Goal: Transaction & Acquisition: Purchase product/service

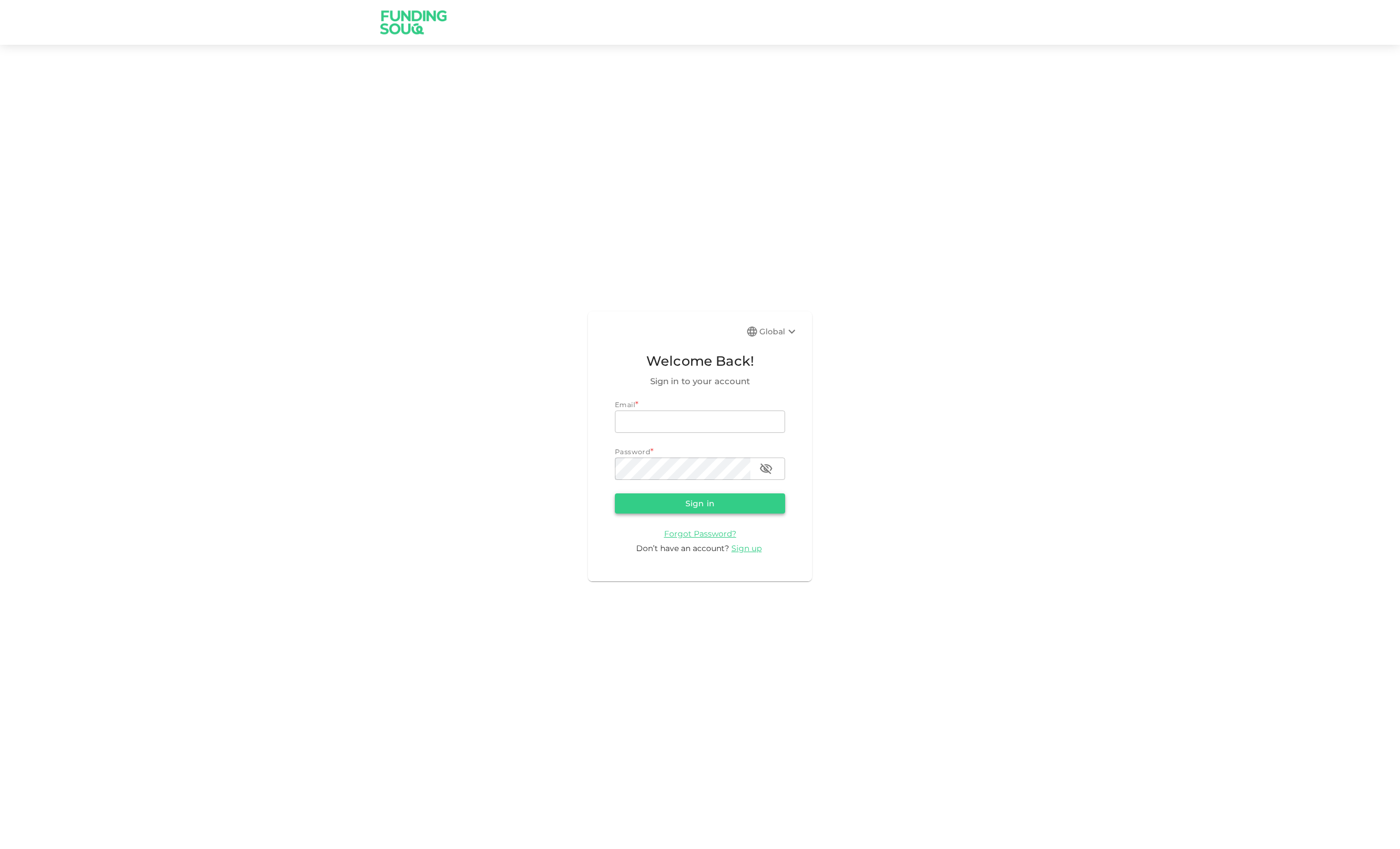
type input "[EMAIL_ADDRESS][DOMAIN_NAME]"
click at [705, 500] on button "Sign in" at bounding box center [700, 503] width 170 height 20
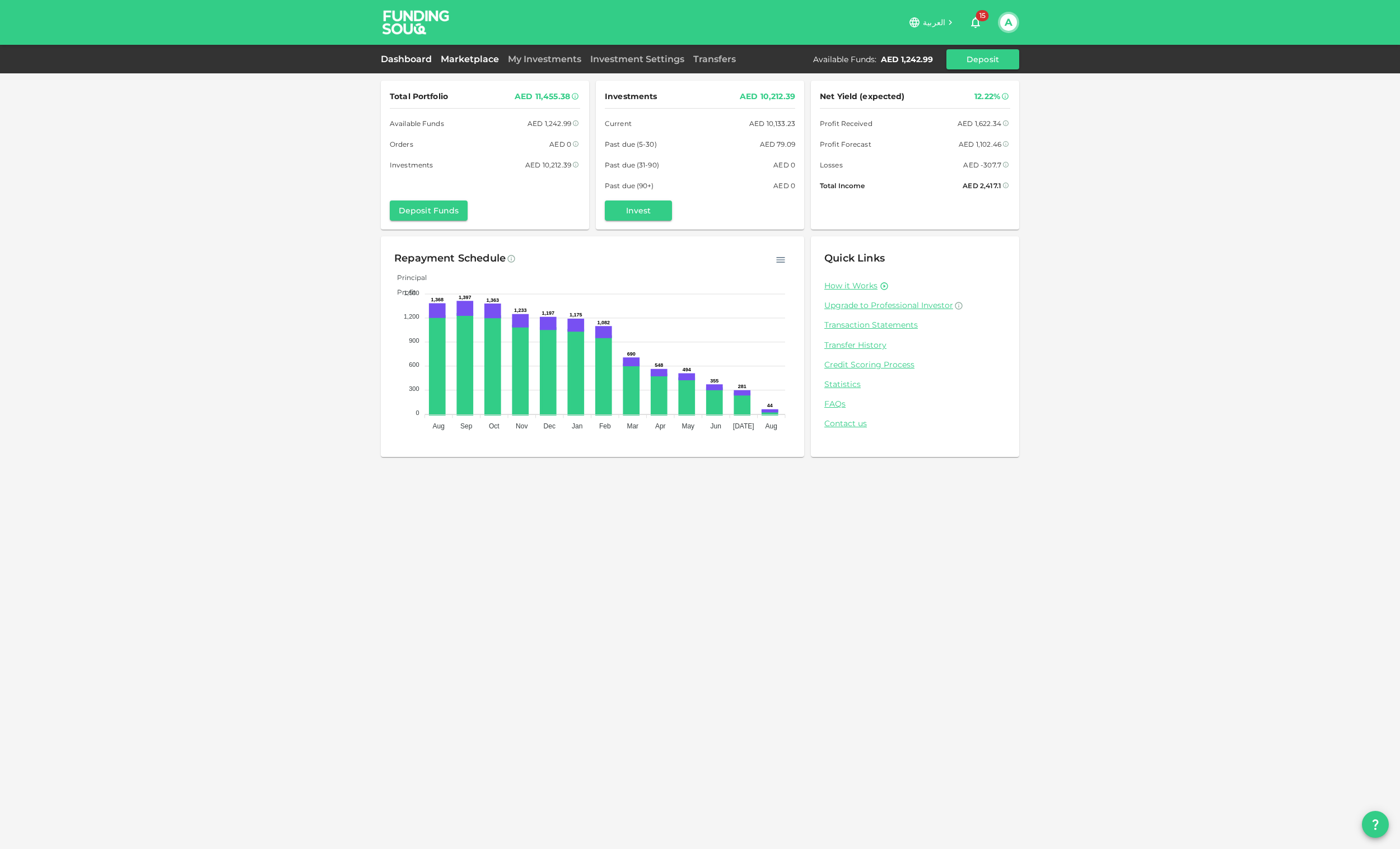
click at [489, 56] on link "Marketplace" at bounding box center [470, 59] width 67 height 11
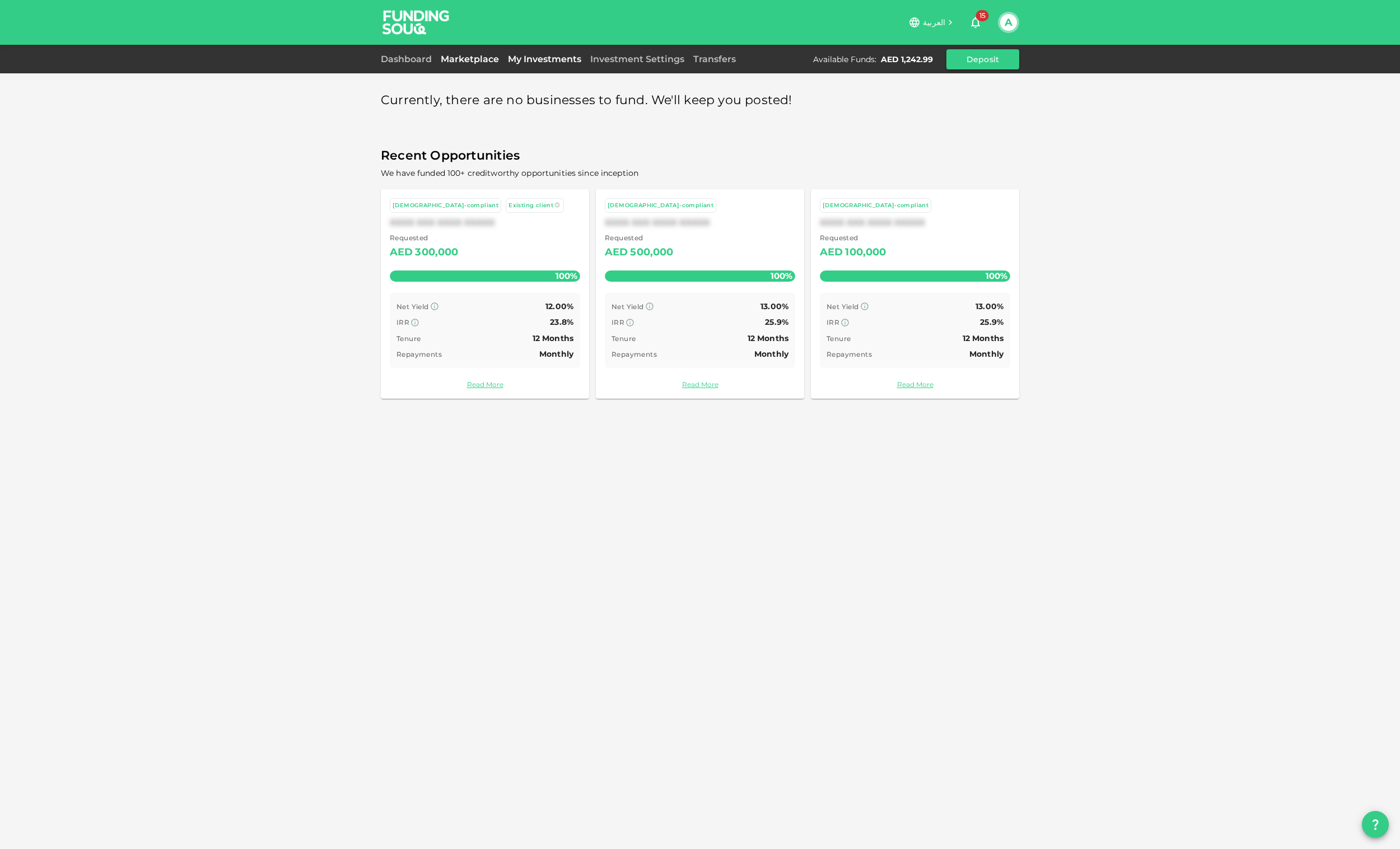
click at [525, 56] on link "My Investments" at bounding box center [544, 59] width 82 height 11
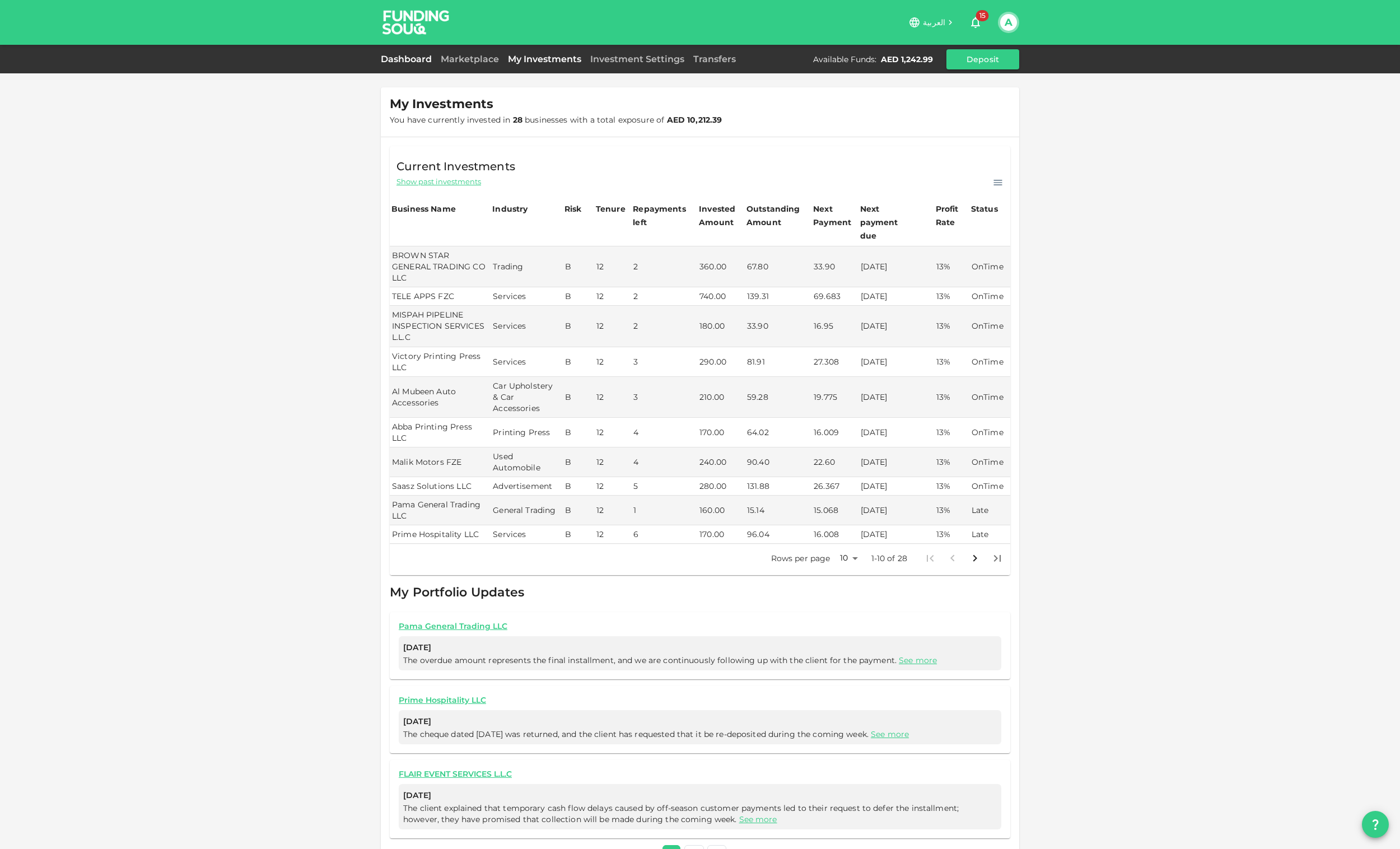
click at [404, 56] on link "Dashboard" at bounding box center [408, 59] width 56 height 11
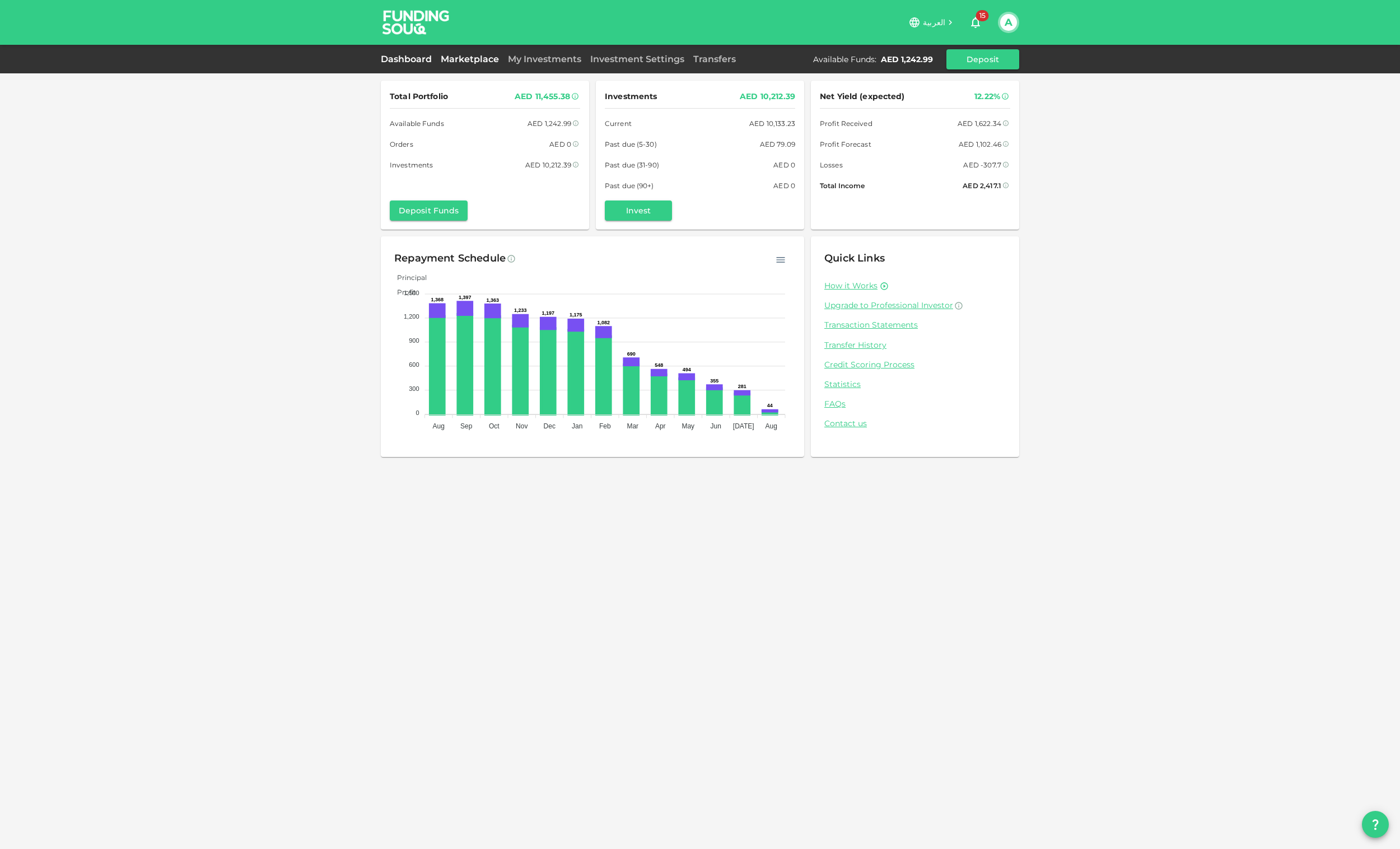
click at [484, 54] on link "Marketplace" at bounding box center [470, 59] width 67 height 11
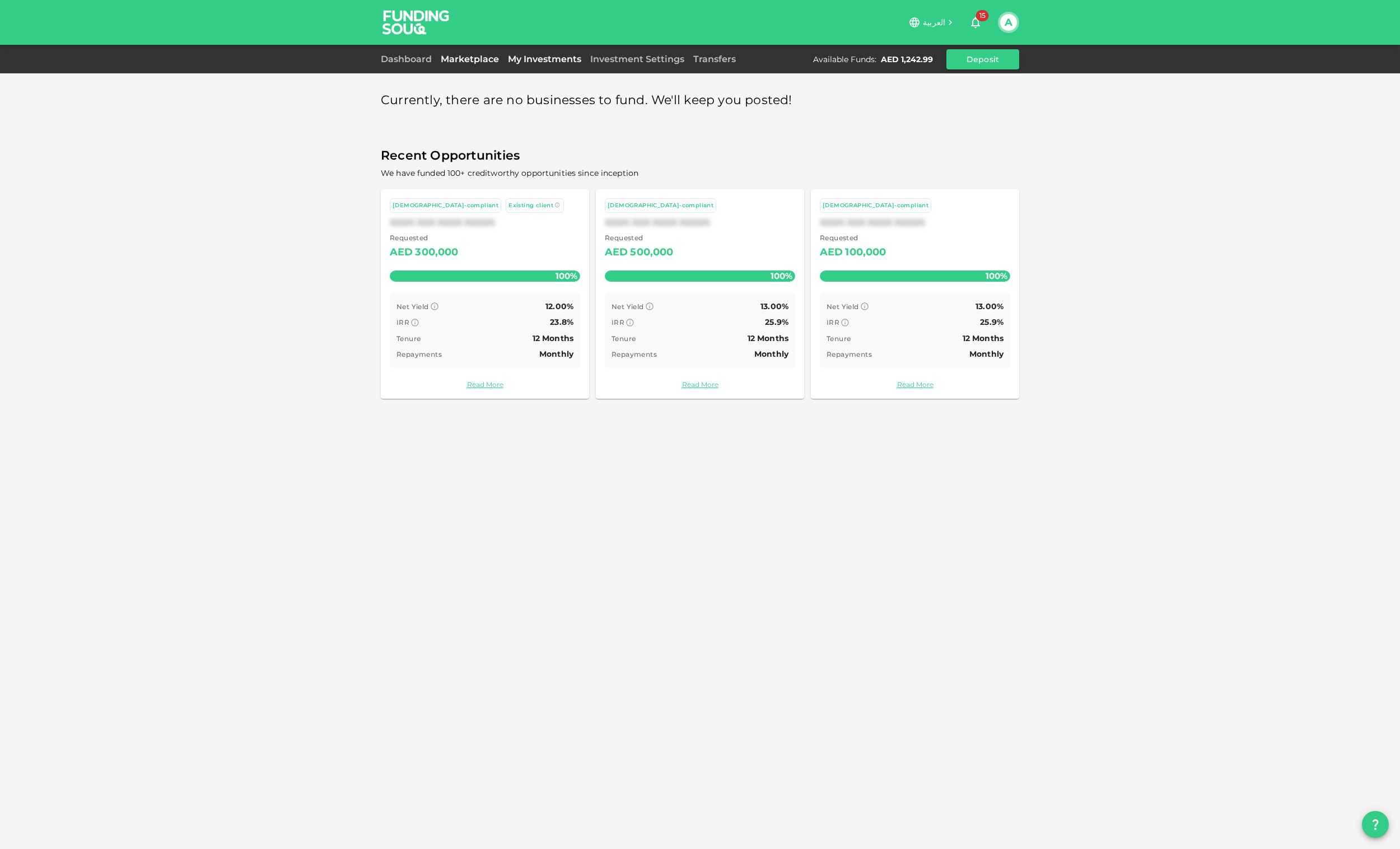
click at [552, 54] on link "My Investments" at bounding box center [544, 59] width 82 height 11
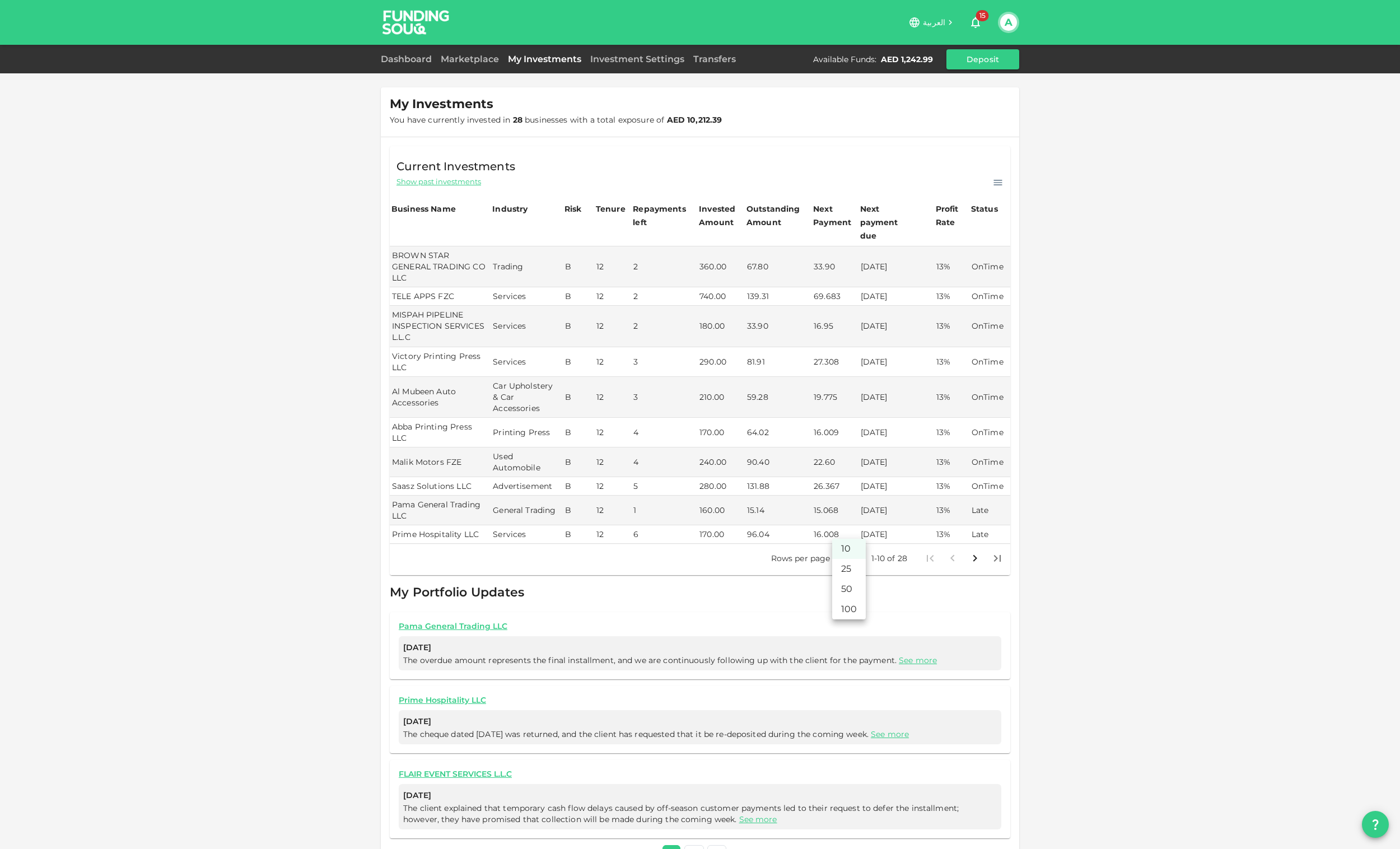
click at [847, 532] on body "العربية 15 A Dashboard Marketplace My Investments Investment Settings Transfers…" at bounding box center [700, 424] width 1400 height 849
click at [842, 613] on li "100" at bounding box center [849, 609] width 34 height 20
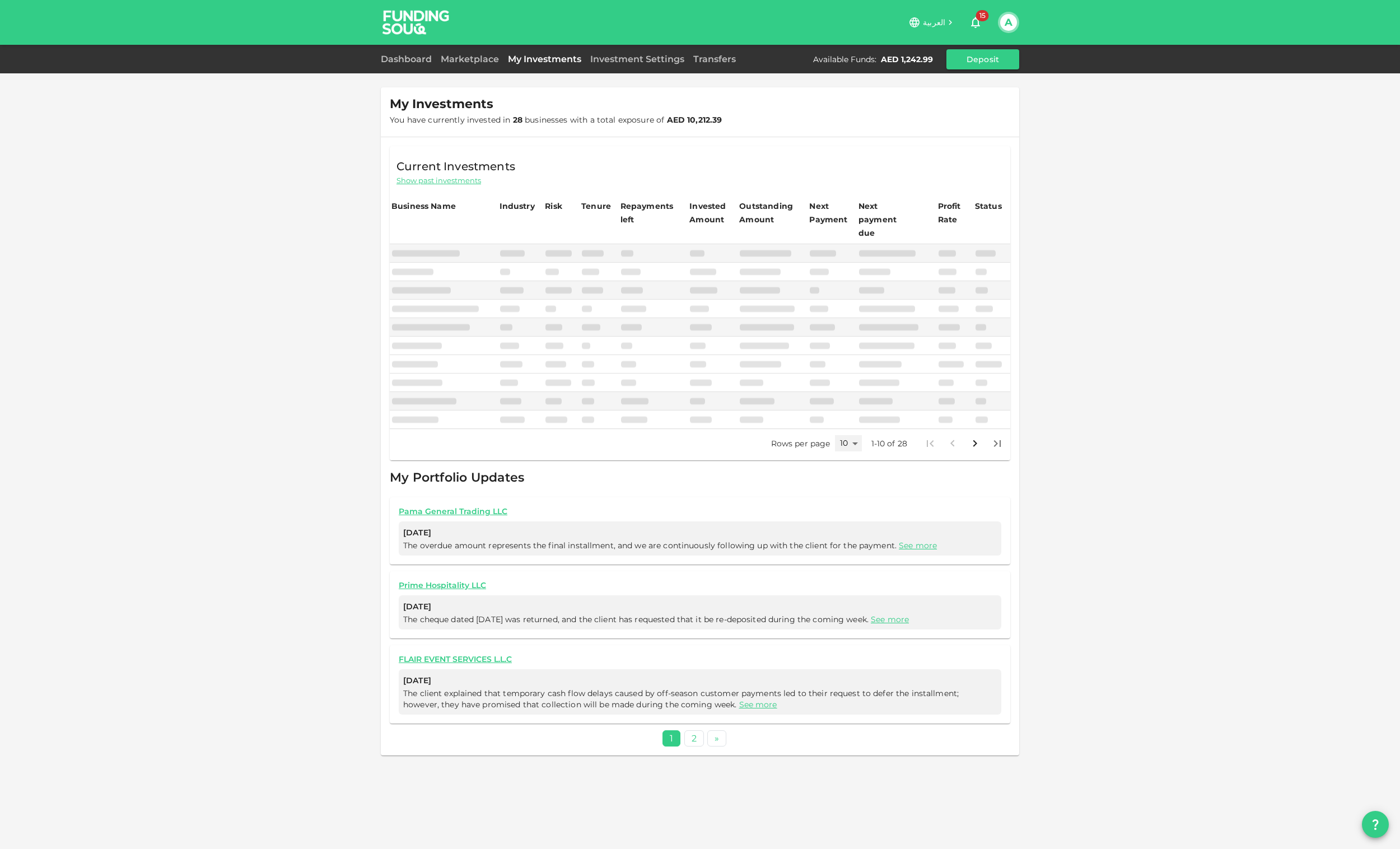
type input "100"
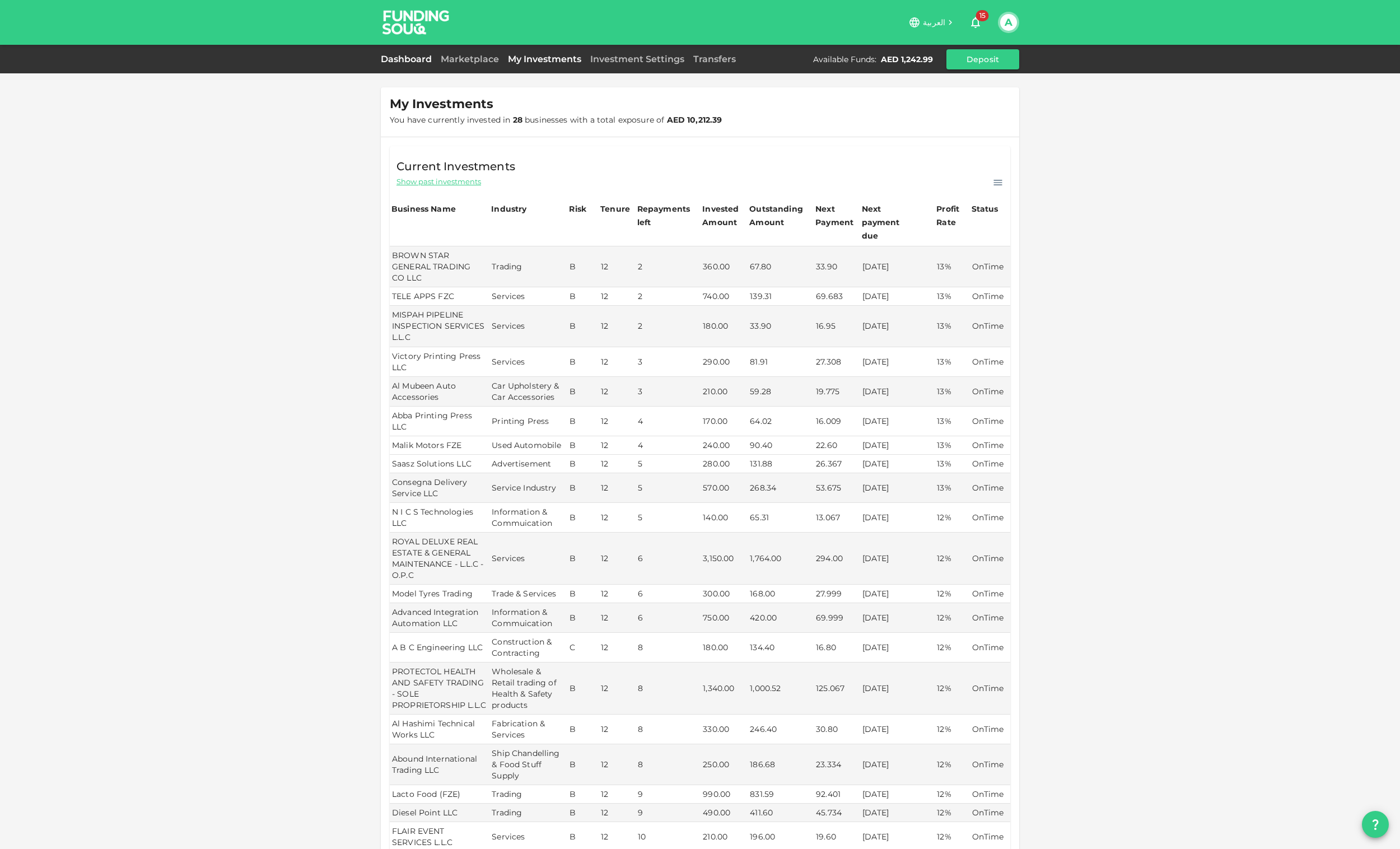
click at [415, 58] on link "Dashboard" at bounding box center [408, 59] width 56 height 11
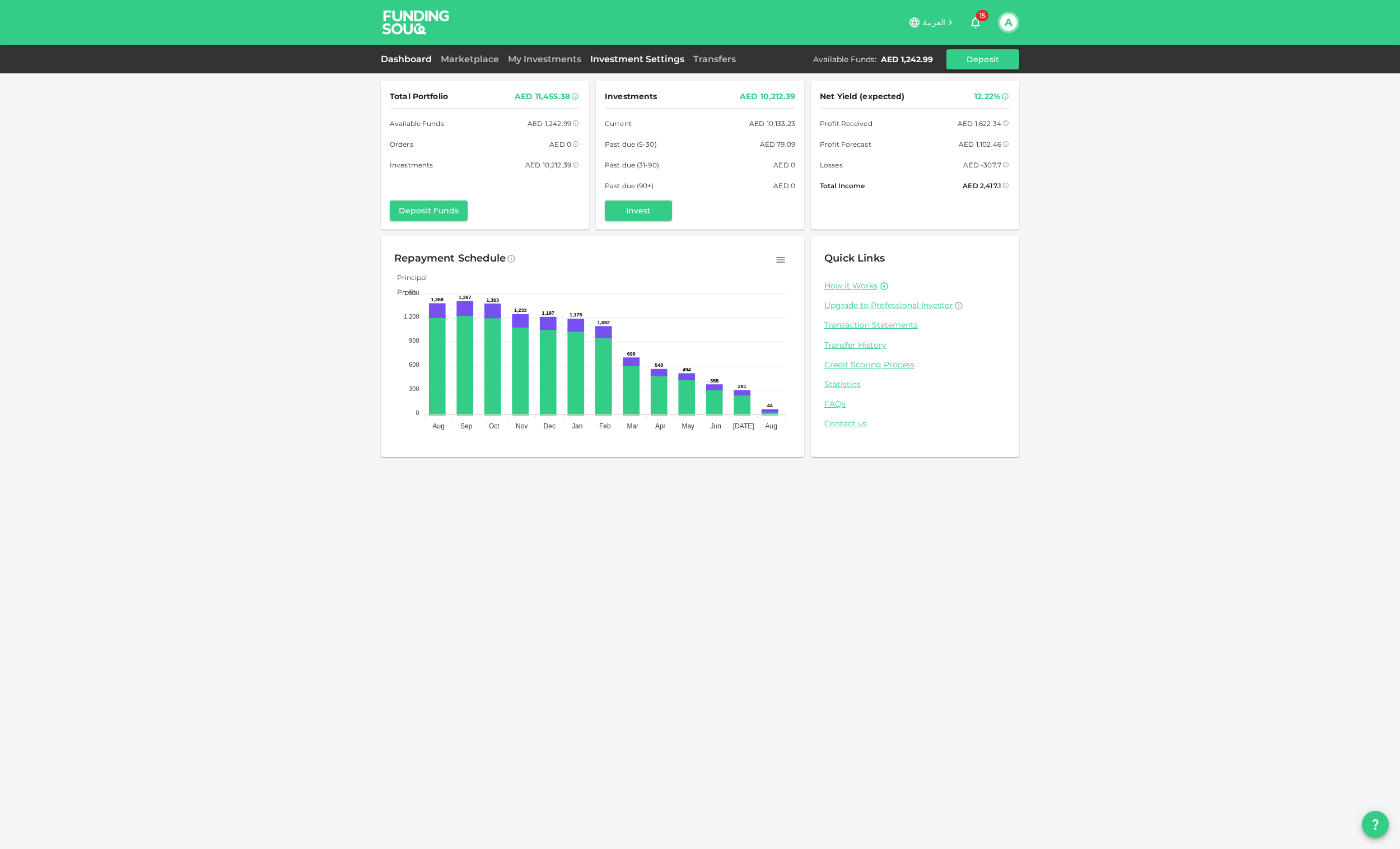
click at [626, 56] on link "Investment Settings" at bounding box center [637, 59] width 103 height 11
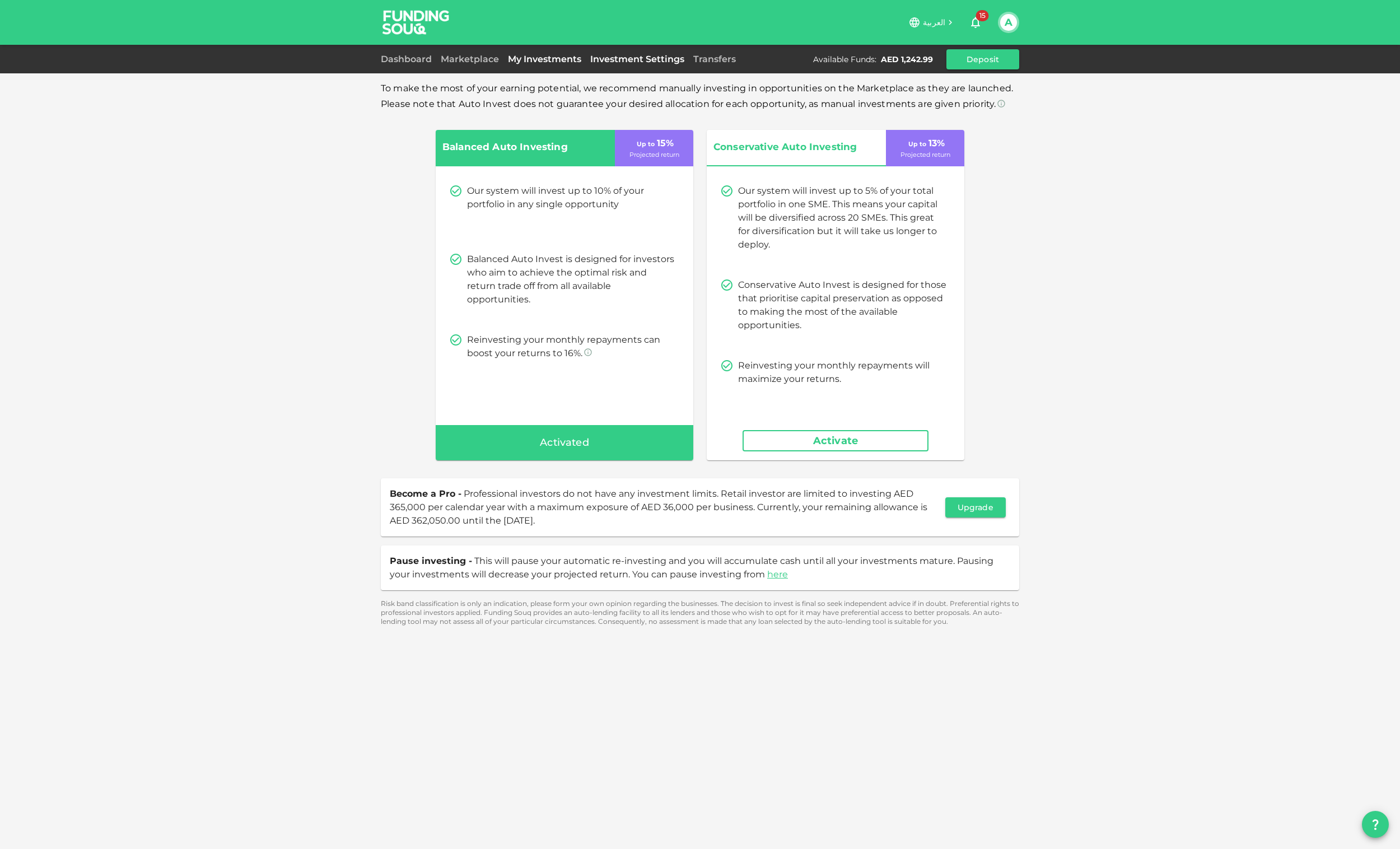
click at [553, 57] on link "My Investments" at bounding box center [544, 59] width 82 height 11
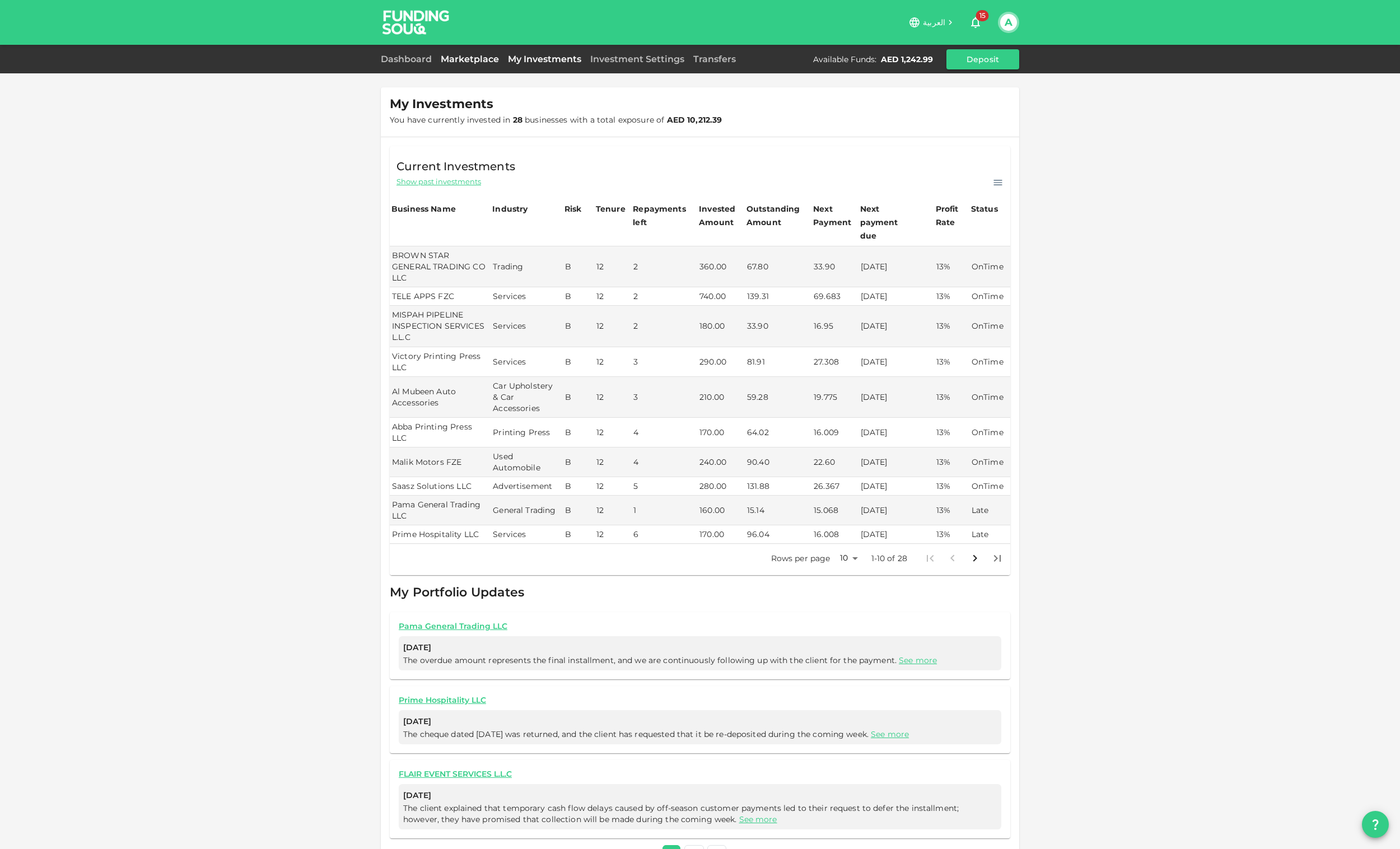
click at [457, 59] on link "Marketplace" at bounding box center [470, 59] width 67 height 11
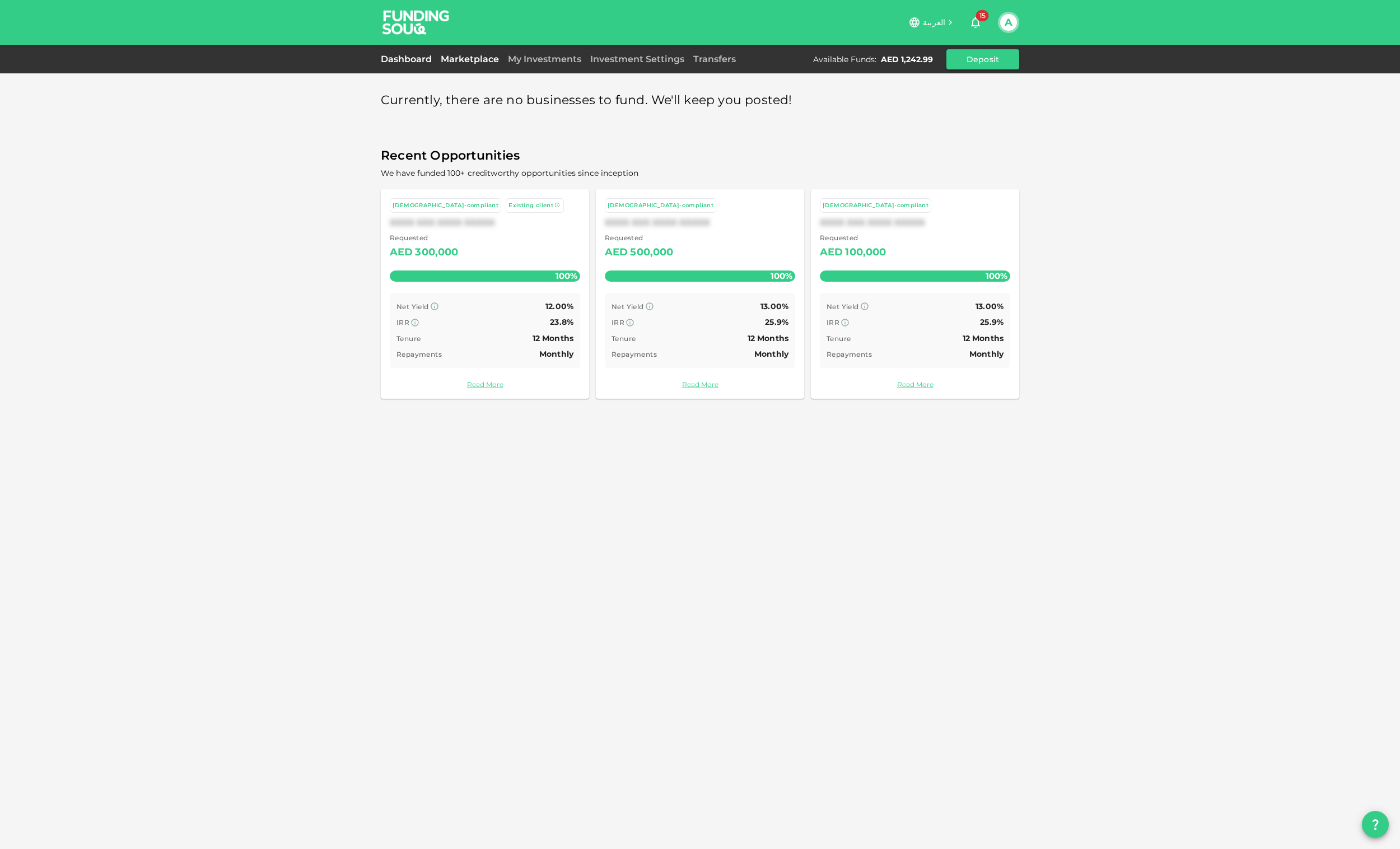
click at [406, 61] on link "Dashboard" at bounding box center [408, 59] width 56 height 11
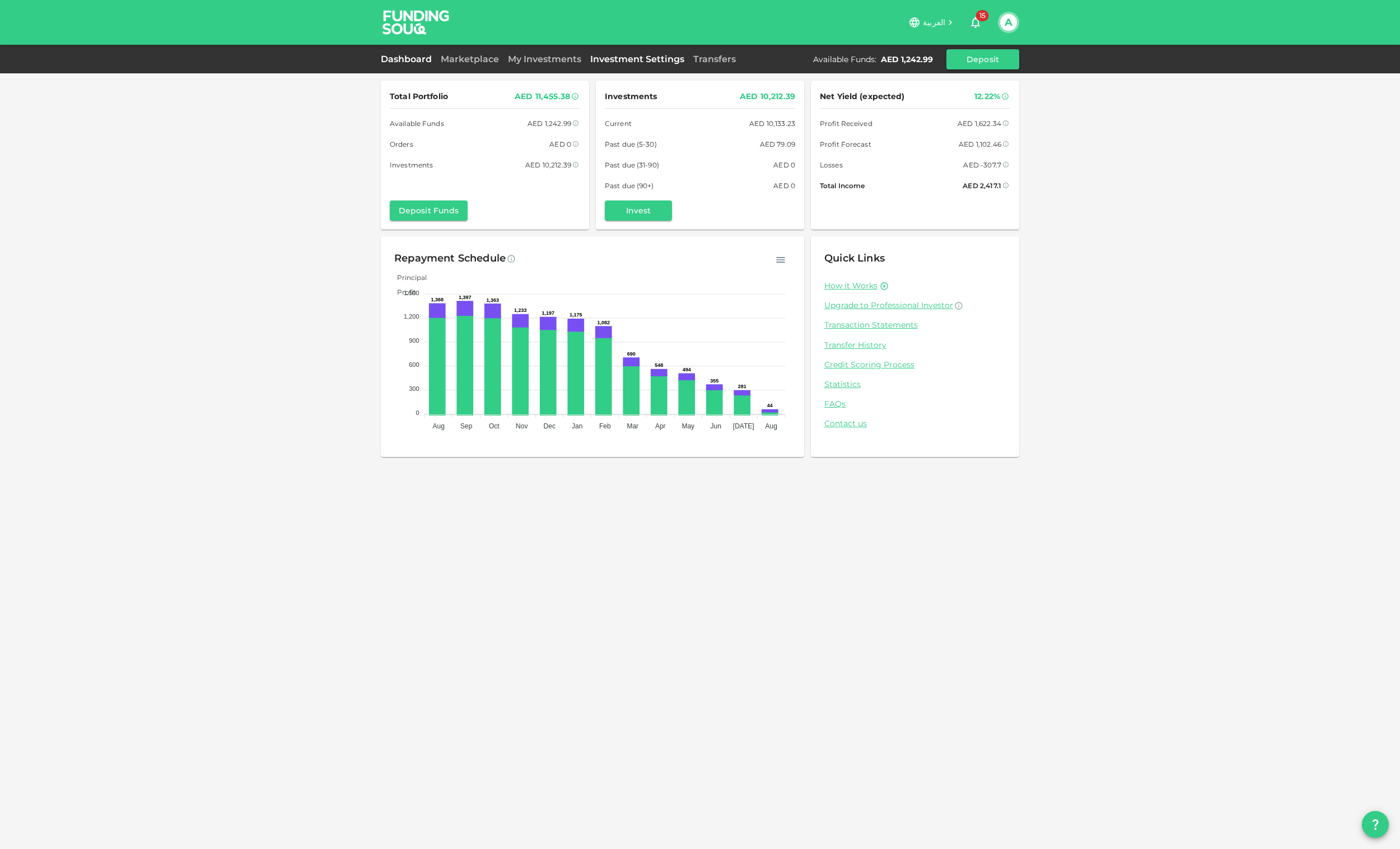
click at [605, 56] on link "Investment Settings" at bounding box center [637, 59] width 103 height 11
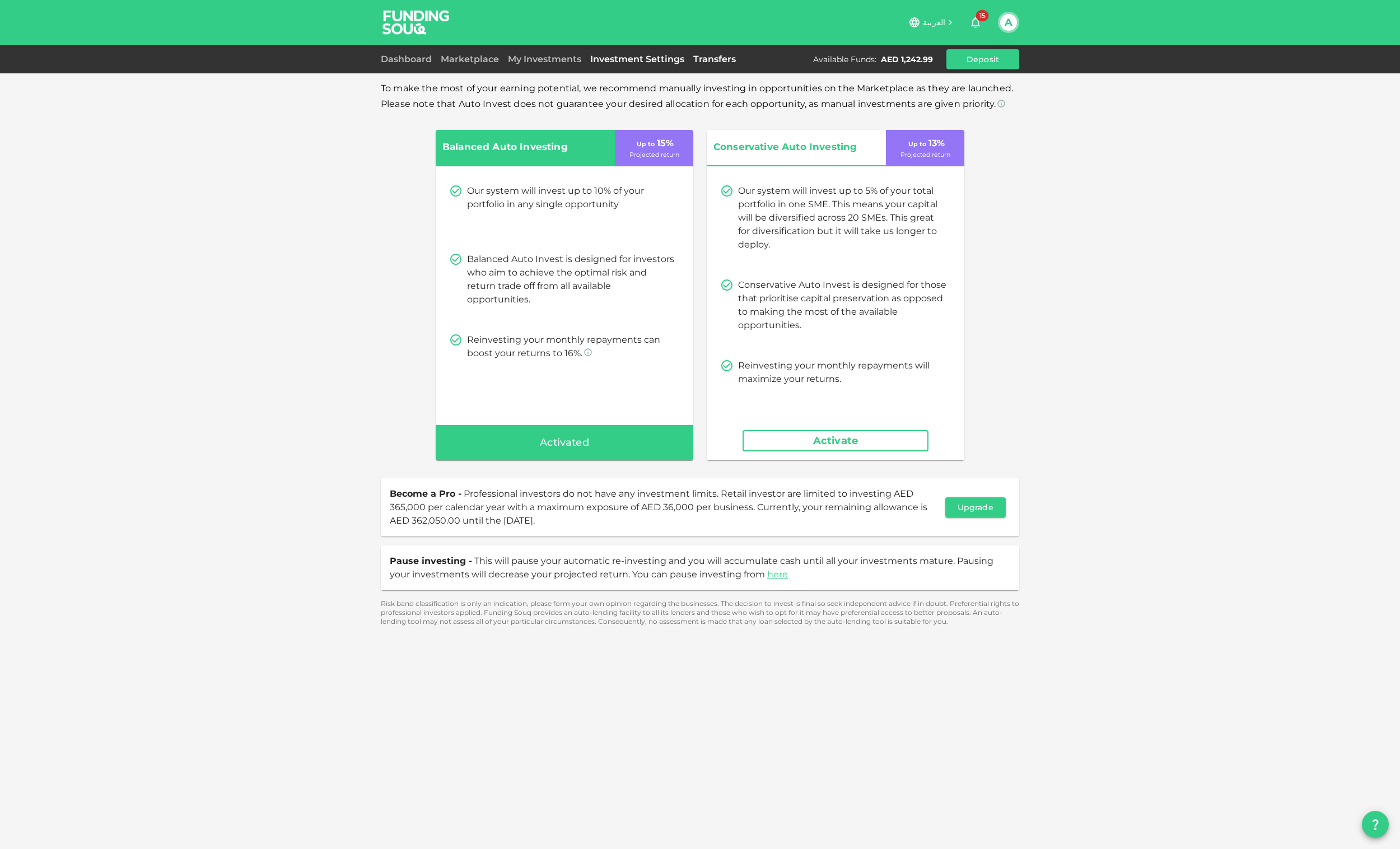
click at [718, 56] on link "Transfers" at bounding box center [715, 59] width 51 height 11
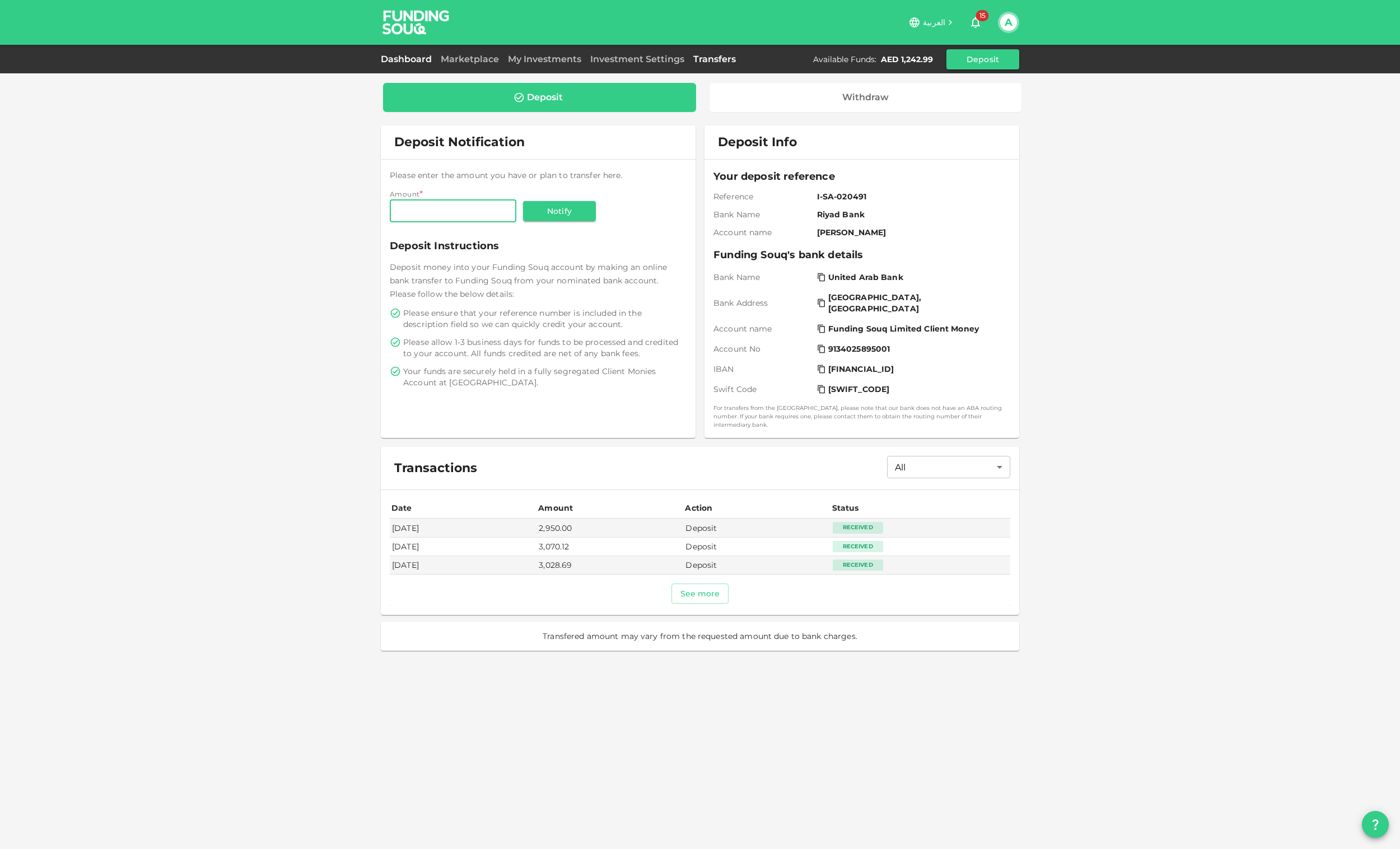
click at [409, 61] on link "Dashboard" at bounding box center [408, 59] width 56 height 11
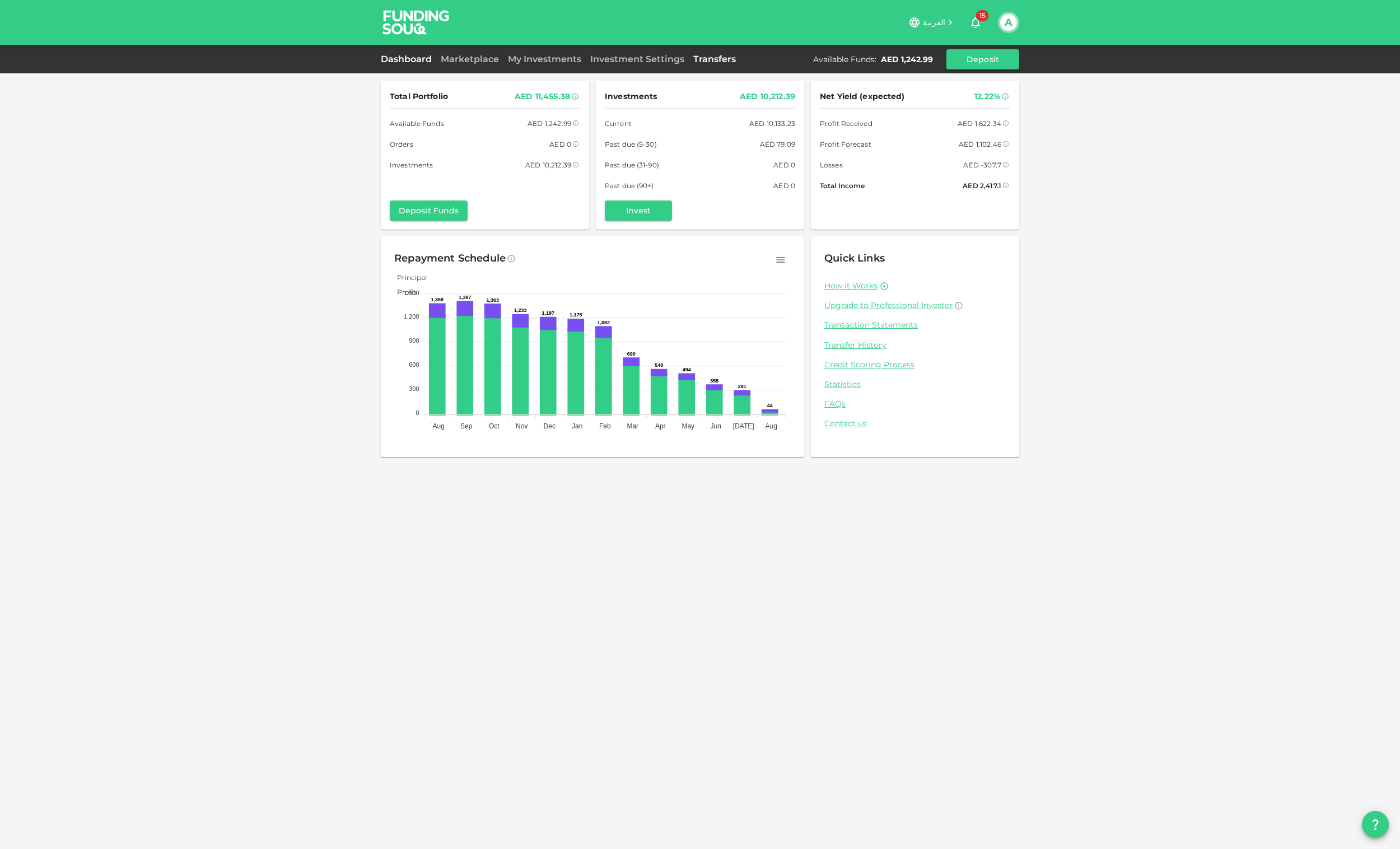
click at [703, 59] on link "Transfers" at bounding box center [715, 59] width 51 height 11
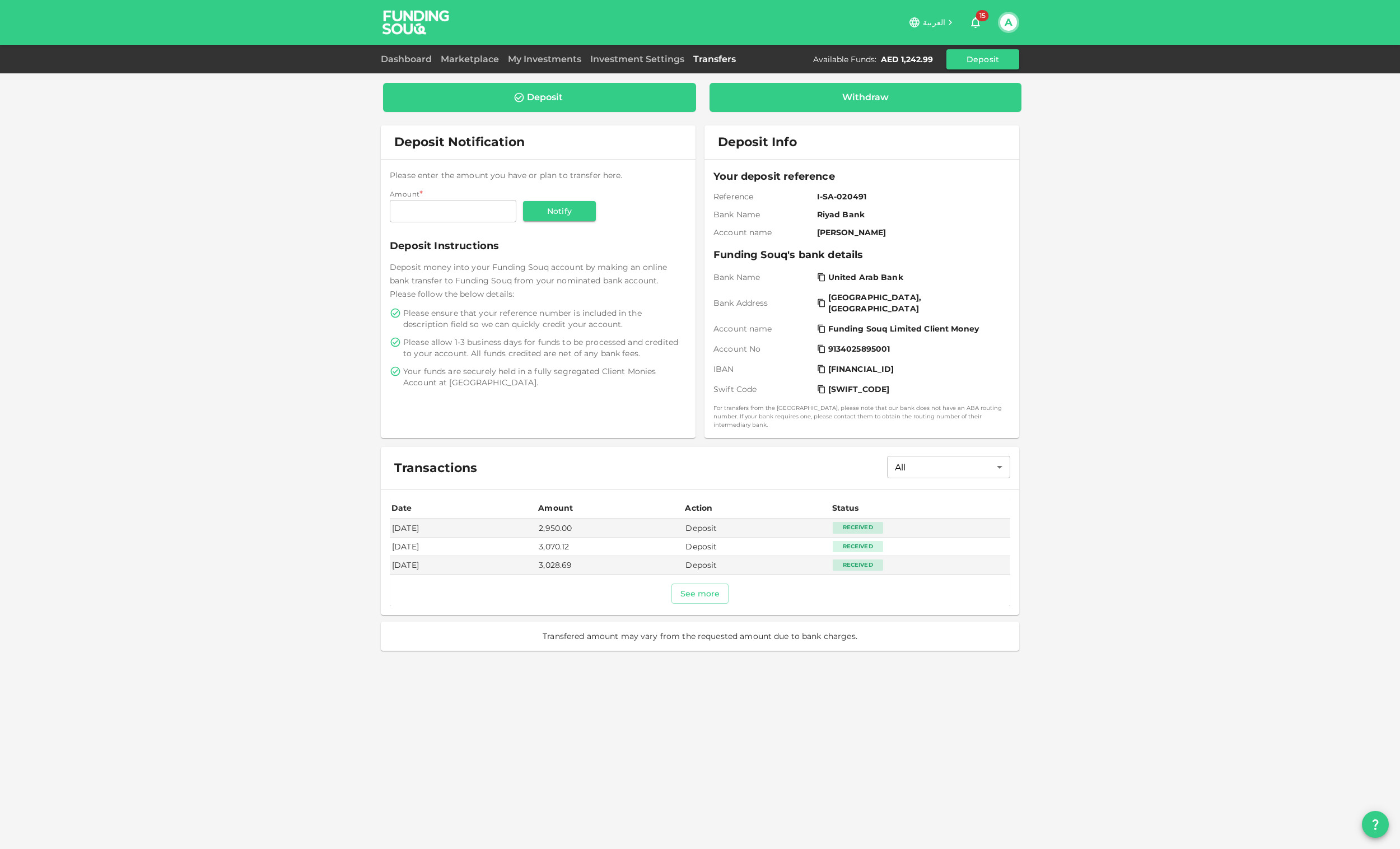
click at [848, 95] on div "Withdraw" at bounding box center [865, 98] width 46 height 11
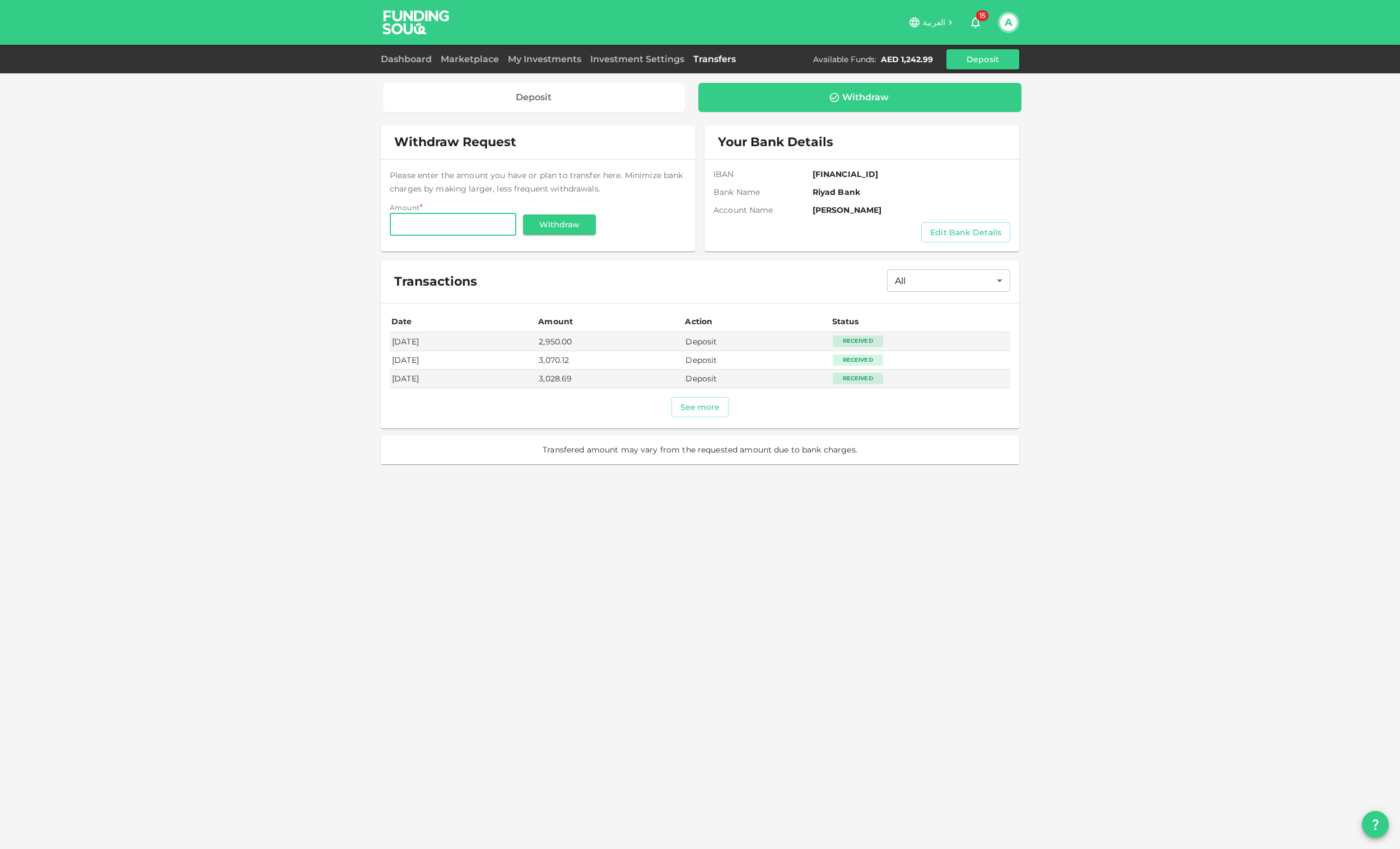
click at [1014, 21] on button "A" at bounding box center [1009, 23] width 17 height 17
click at [936, 114] on div "Sign Out" at bounding box center [935, 109] width 36 height 11
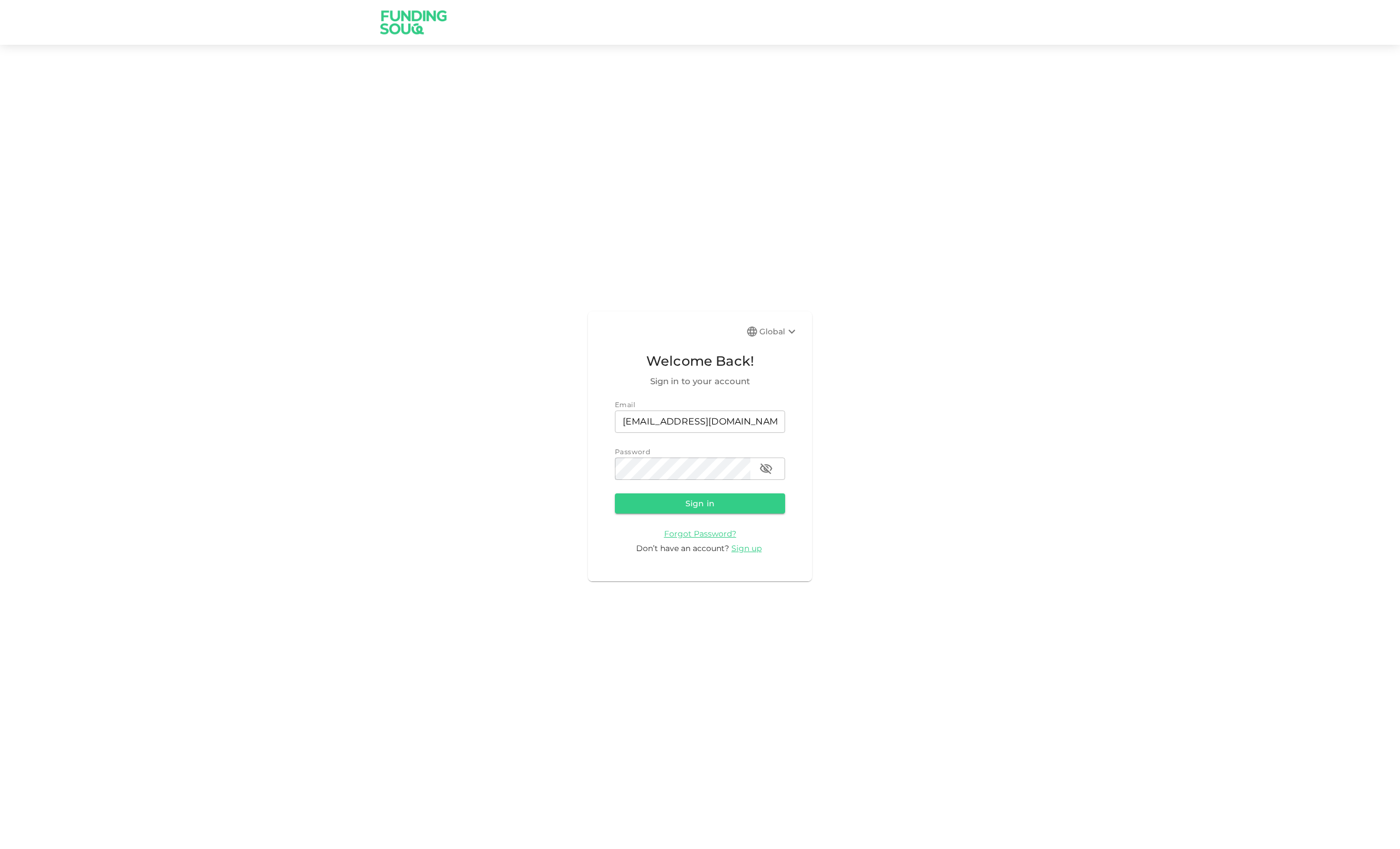
click at [780, 326] on div "Global" at bounding box center [779, 331] width 39 height 14
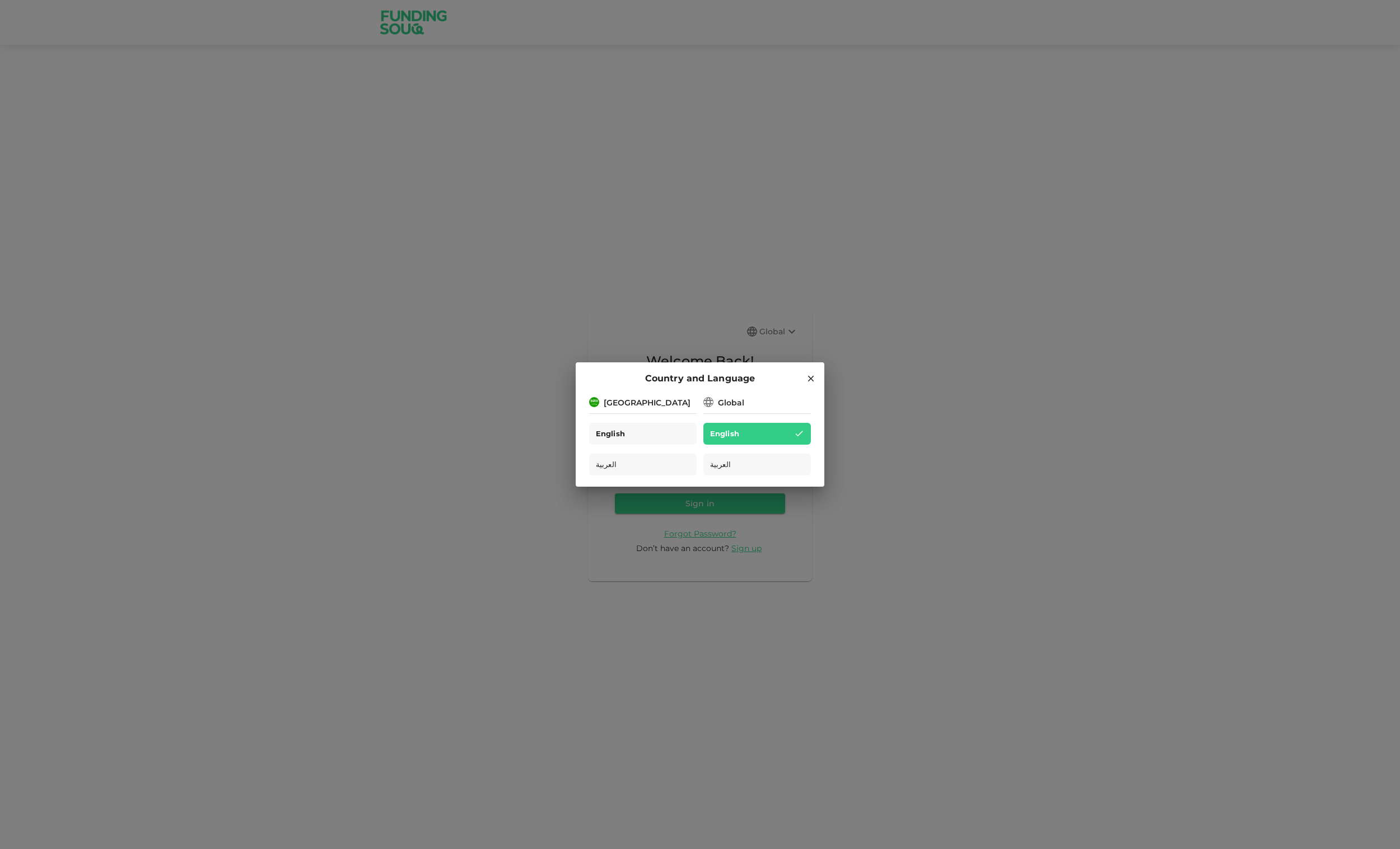
click at [653, 425] on div "English" at bounding box center [643, 433] width 108 height 22
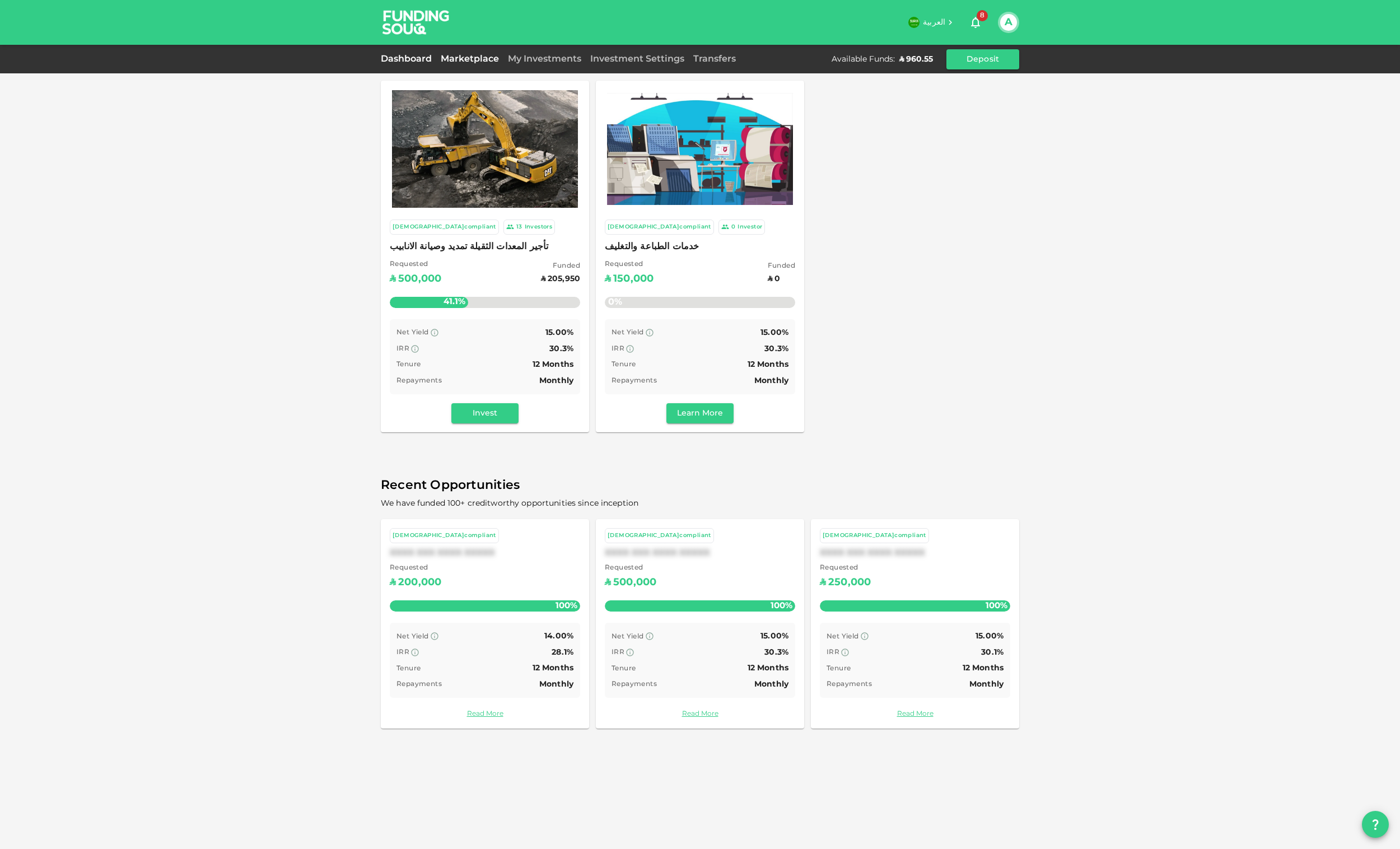
click at [411, 59] on link "Dashboard" at bounding box center [408, 59] width 56 height 9
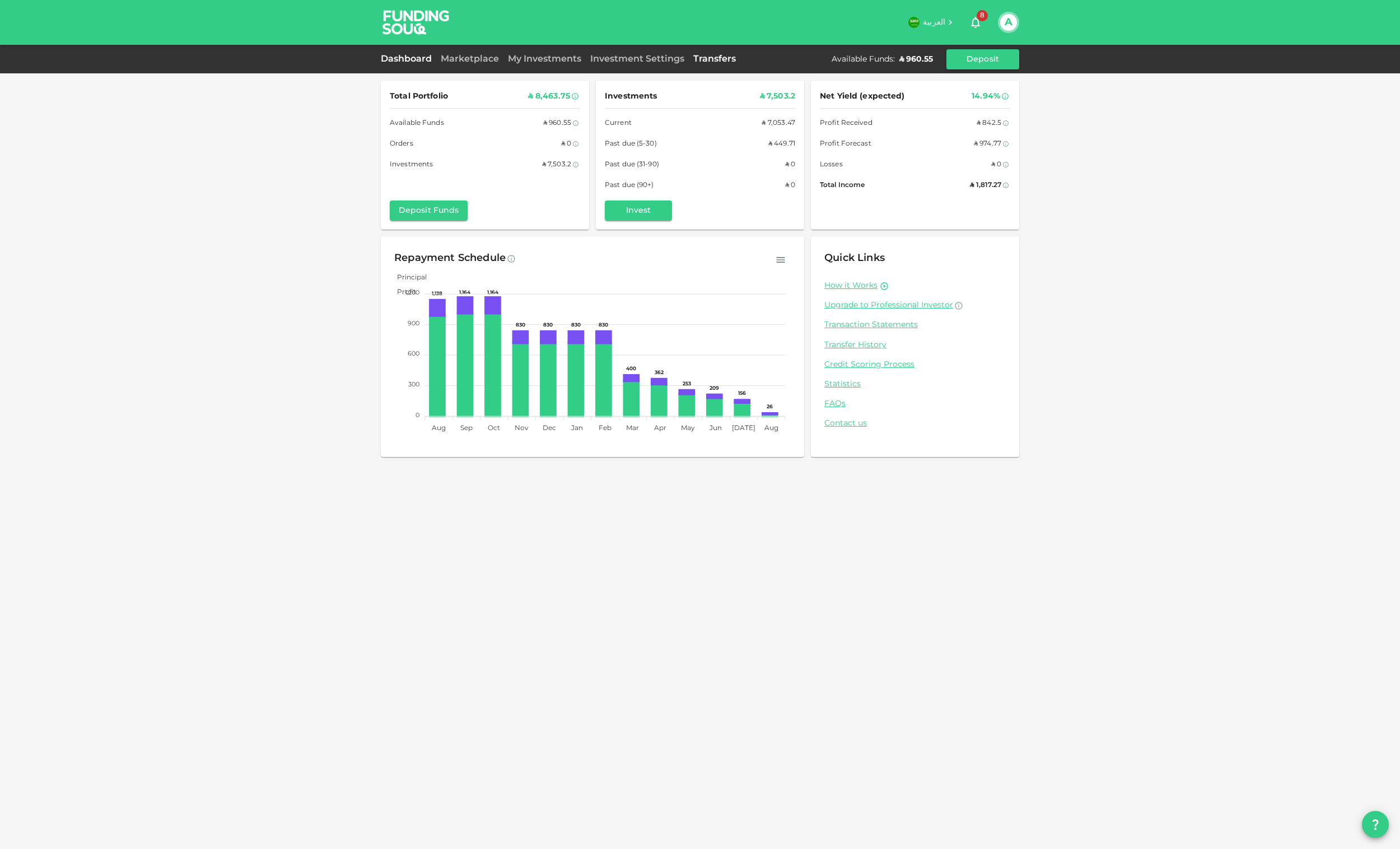
click at [706, 59] on link "Transfers" at bounding box center [715, 59] width 51 height 9
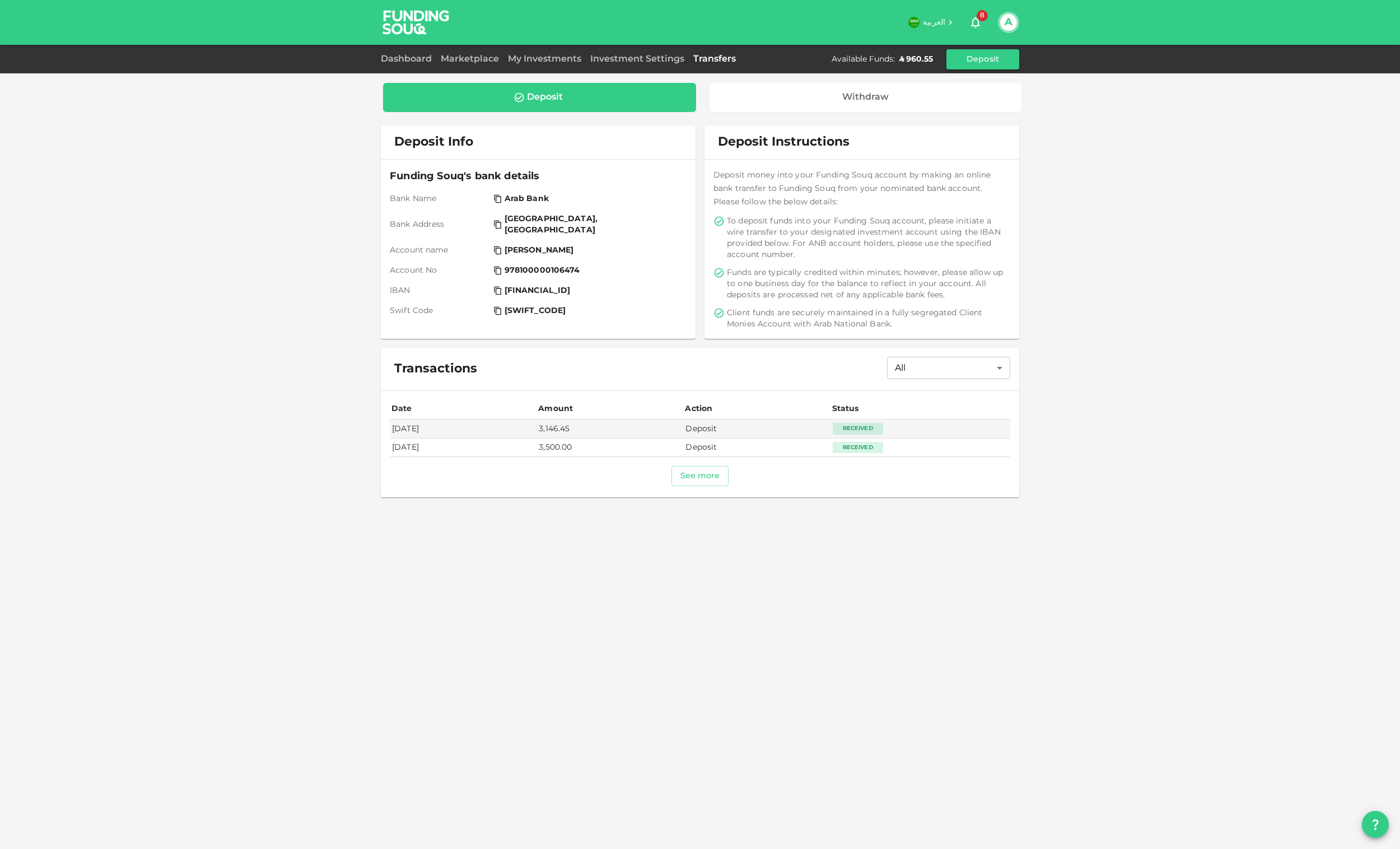
click at [406, 66] on div "Dashboard Marketplace My Investments Investment Settings Transfers Available Fu…" at bounding box center [700, 59] width 638 height 20
click at [408, 60] on link "Dashboard" at bounding box center [408, 59] width 56 height 9
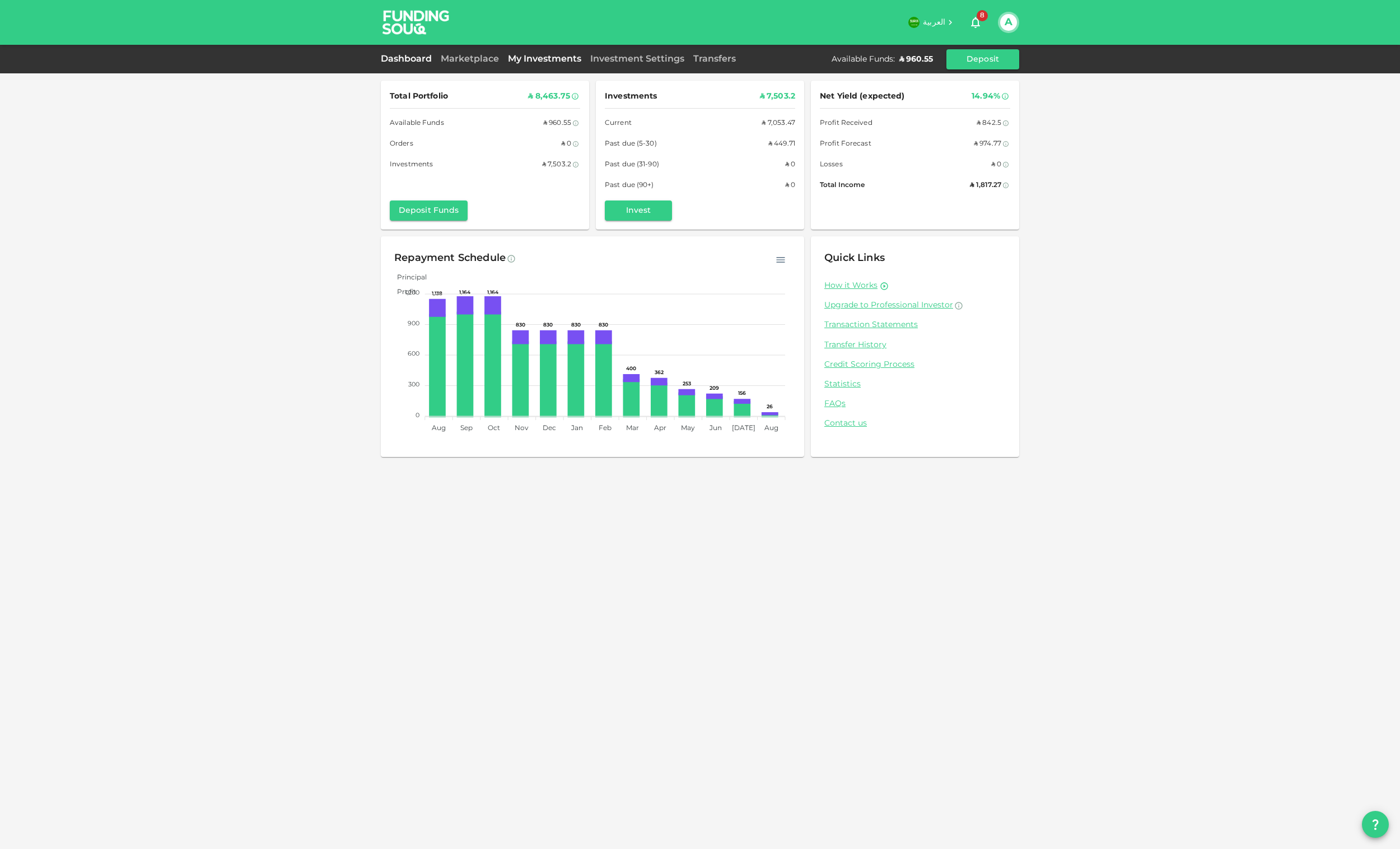
click at [528, 61] on link "My Investments" at bounding box center [544, 59] width 82 height 9
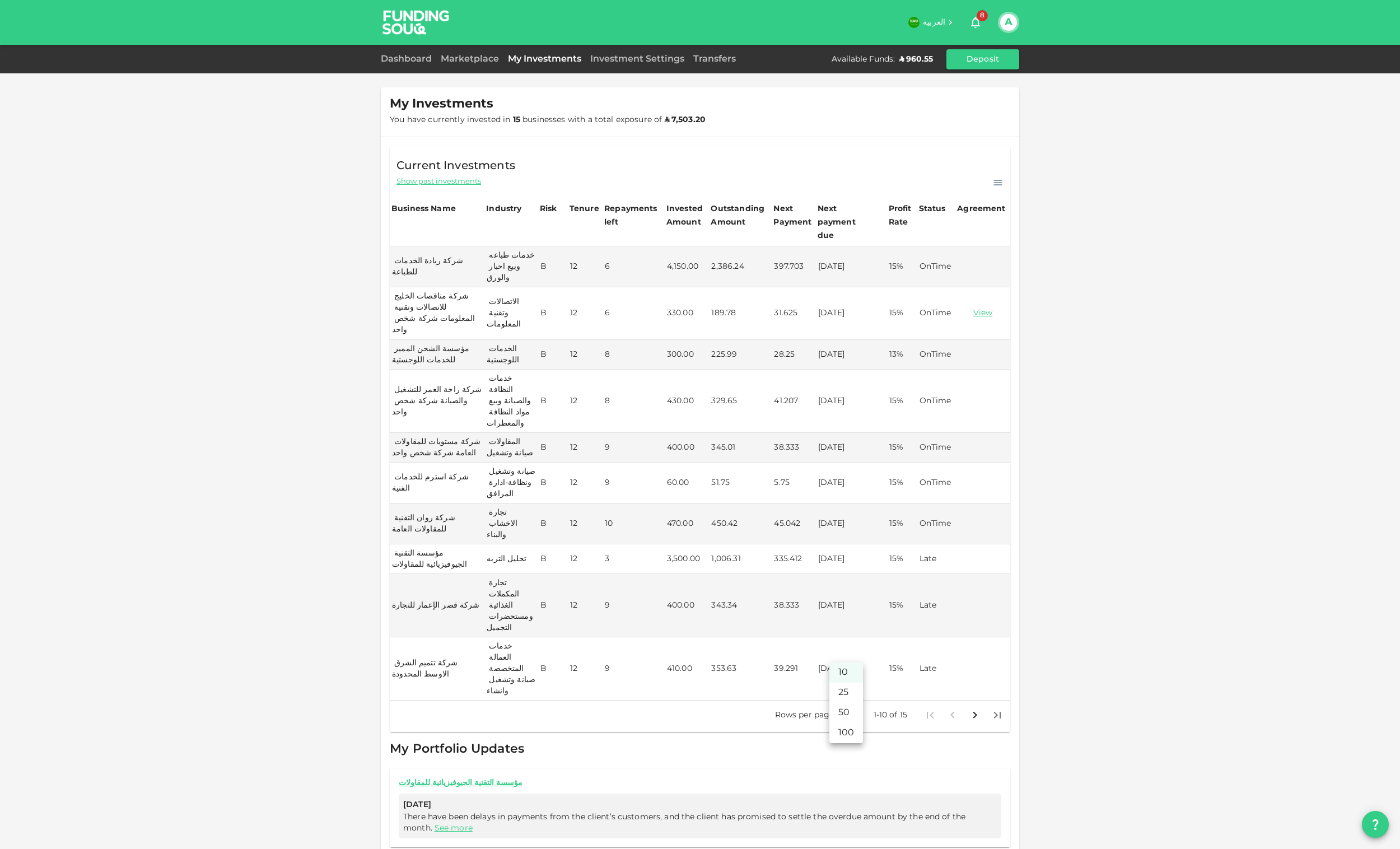
click at [845, 653] on body "العربية 8 A Dashboard Marketplace My Investments Investment Settings Transfers …" at bounding box center [700, 424] width 1400 height 849
click at [858, 730] on li "100" at bounding box center [846, 733] width 34 height 20
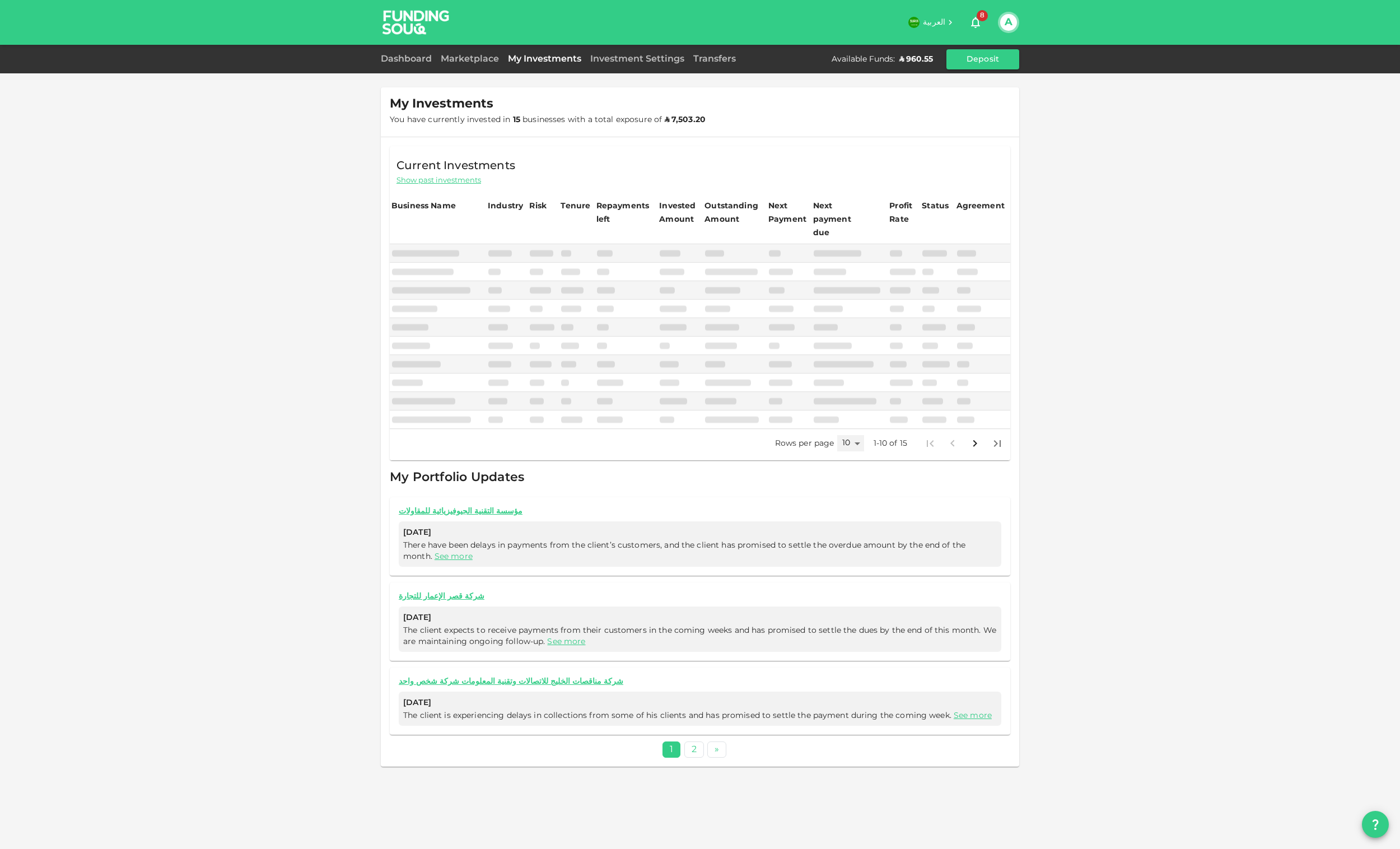
type input "100"
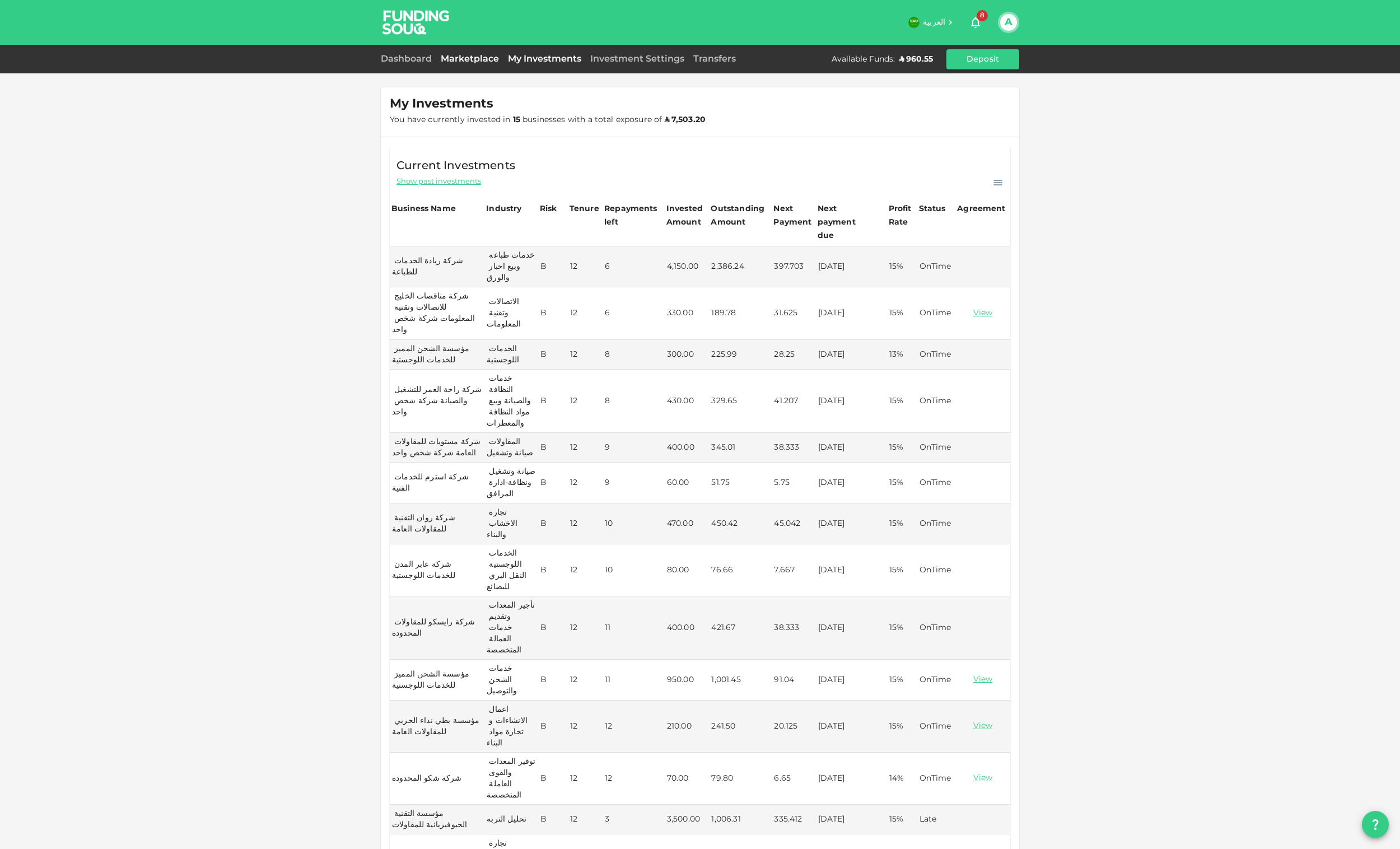
click at [450, 56] on link "Marketplace" at bounding box center [470, 59] width 67 height 9
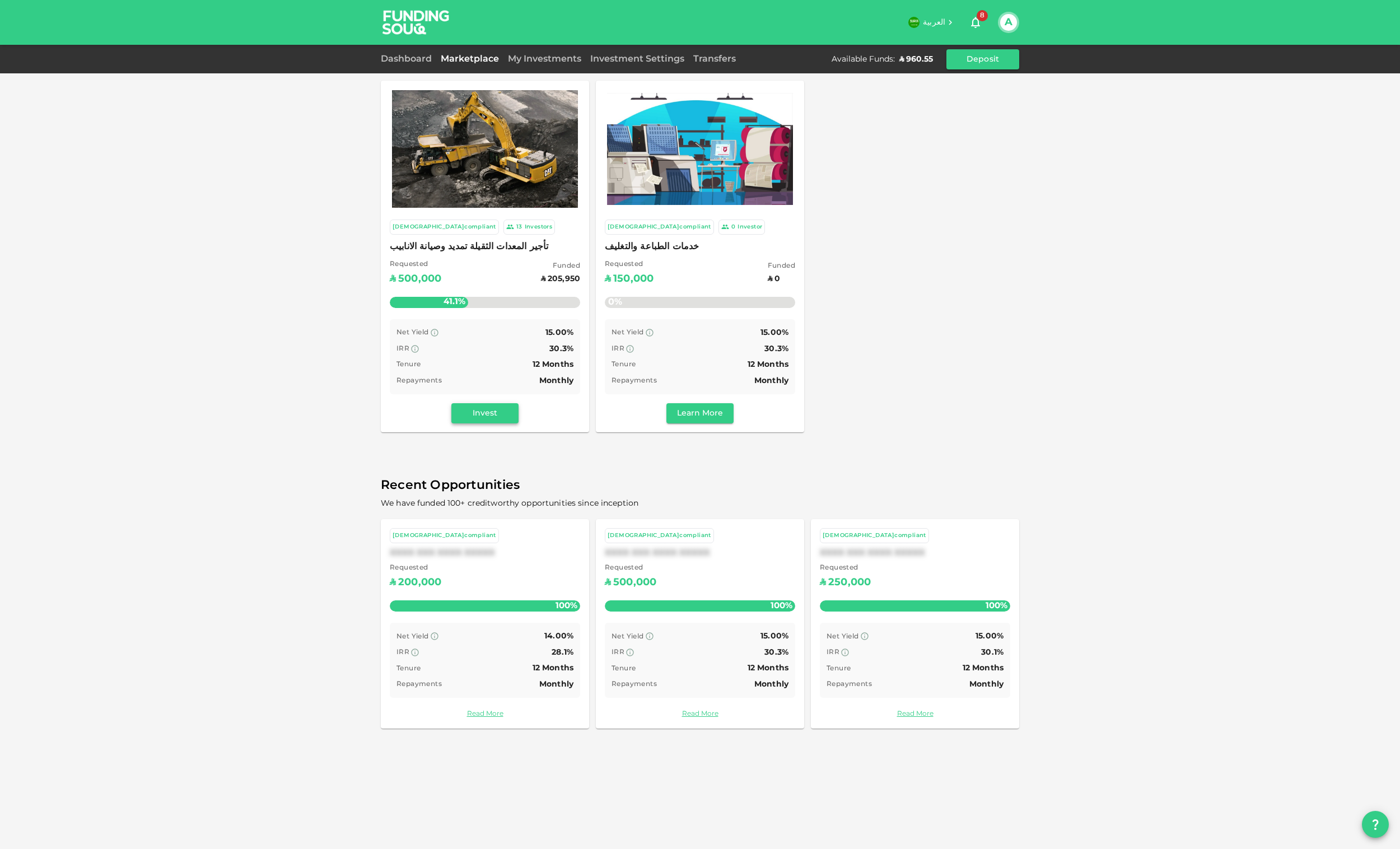
click at [498, 415] on button "Invest" at bounding box center [485, 413] width 67 height 20
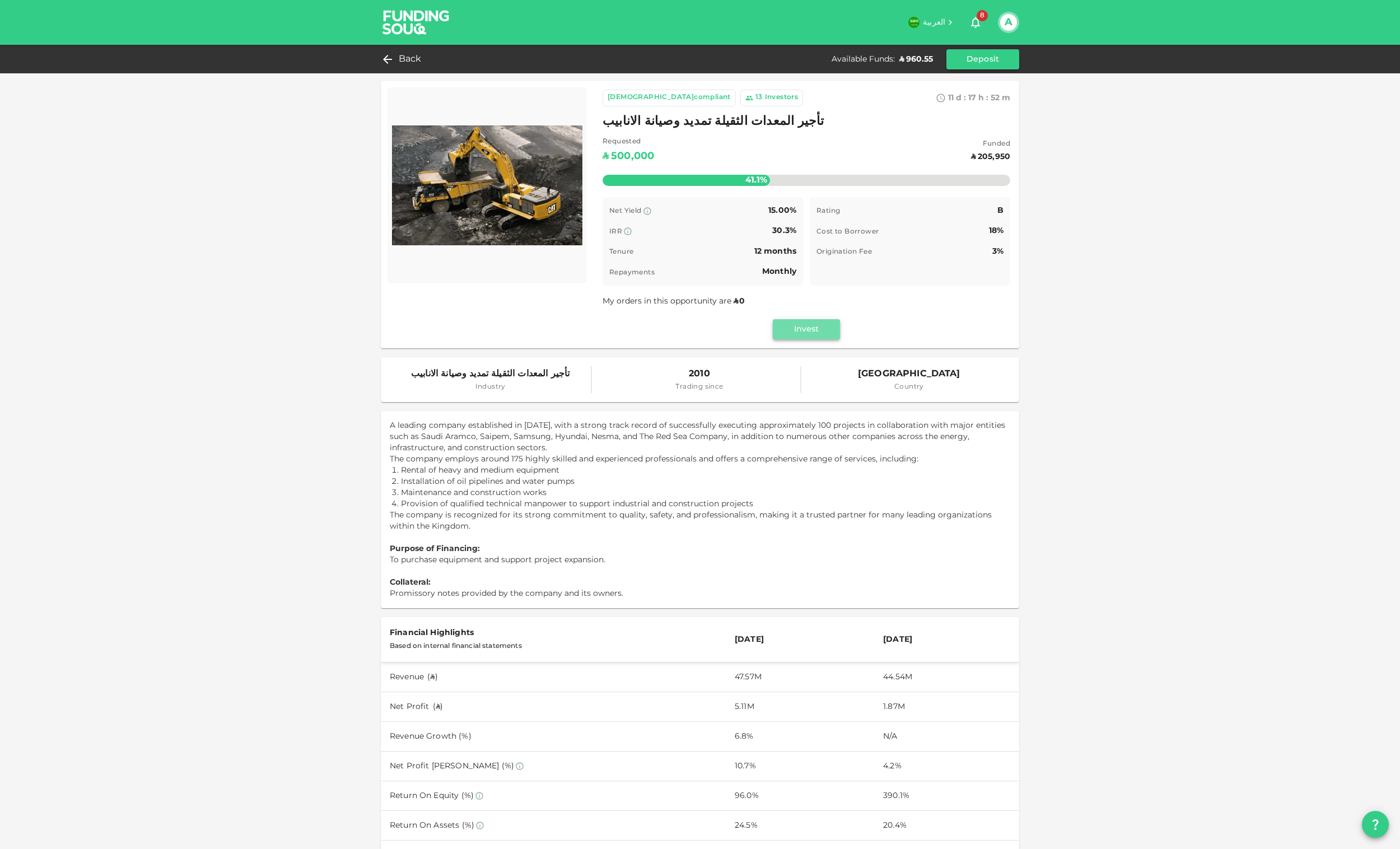
click at [809, 322] on button "Invest" at bounding box center [806, 329] width 67 height 20
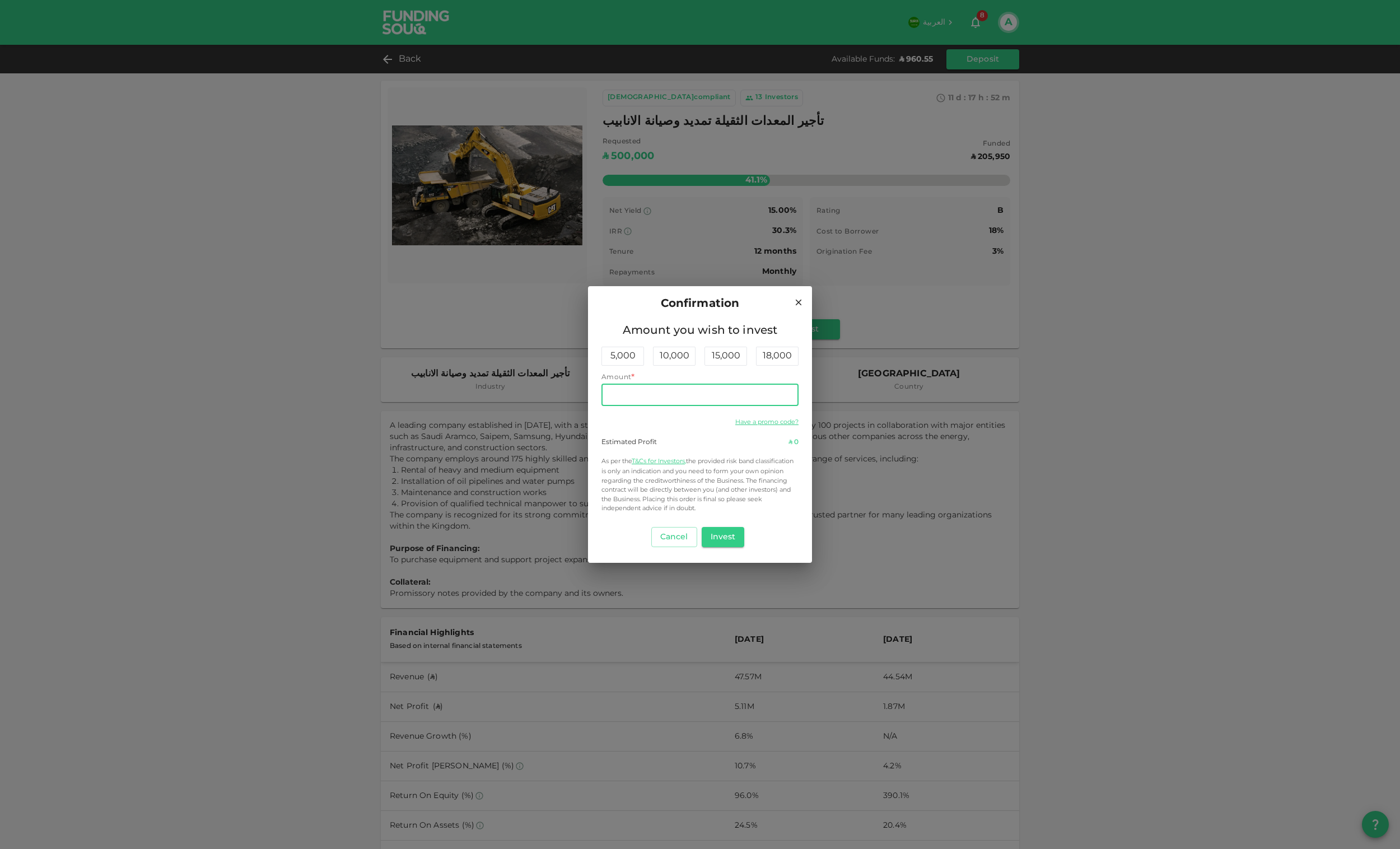
click at [709, 392] on input "Amount" at bounding box center [700, 394] width 197 height 22
type input "460"
click at [725, 531] on button "Invest" at bounding box center [723, 537] width 43 height 20
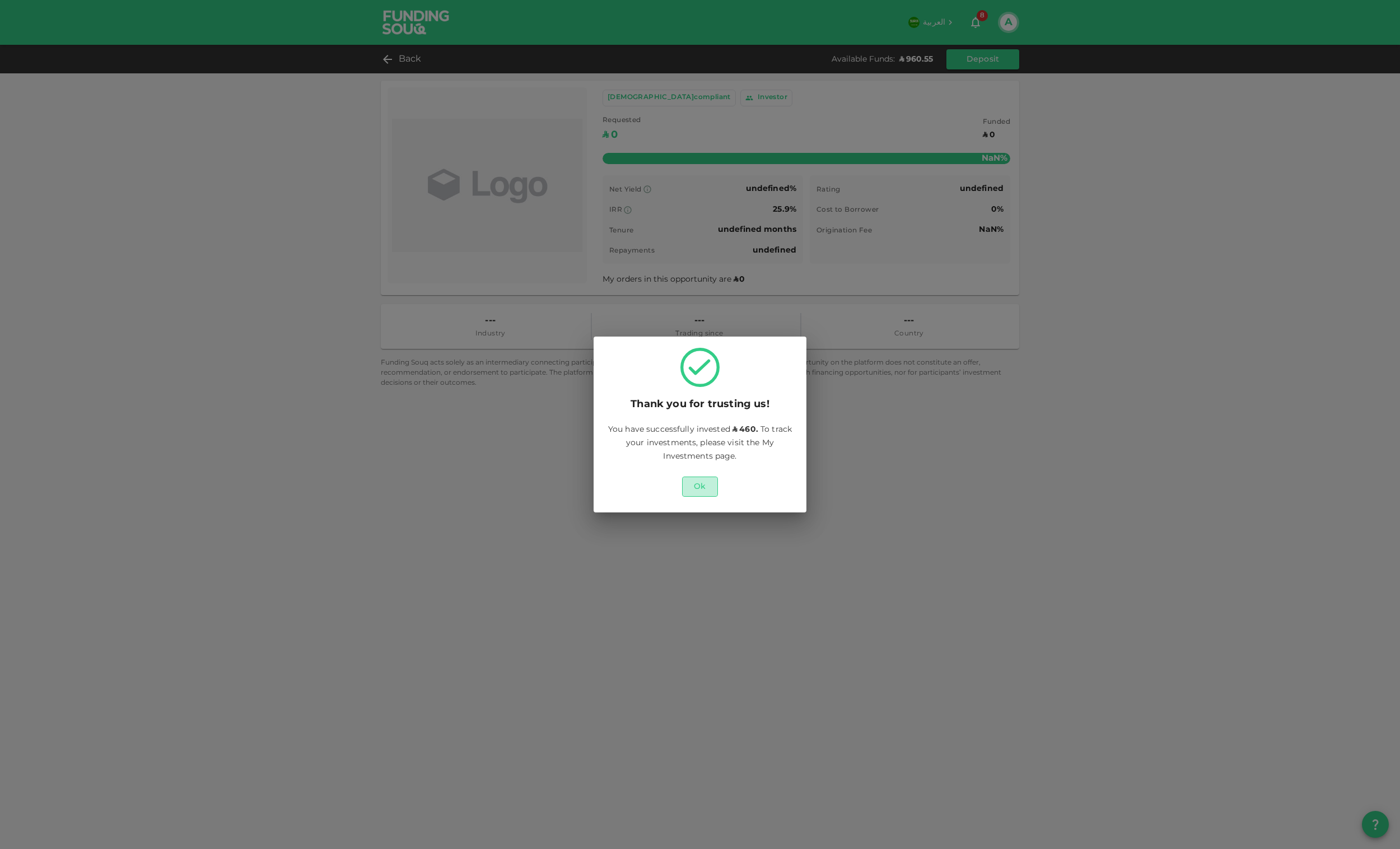
click at [698, 481] on button "Ok" at bounding box center [700, 486] width 36 height 20
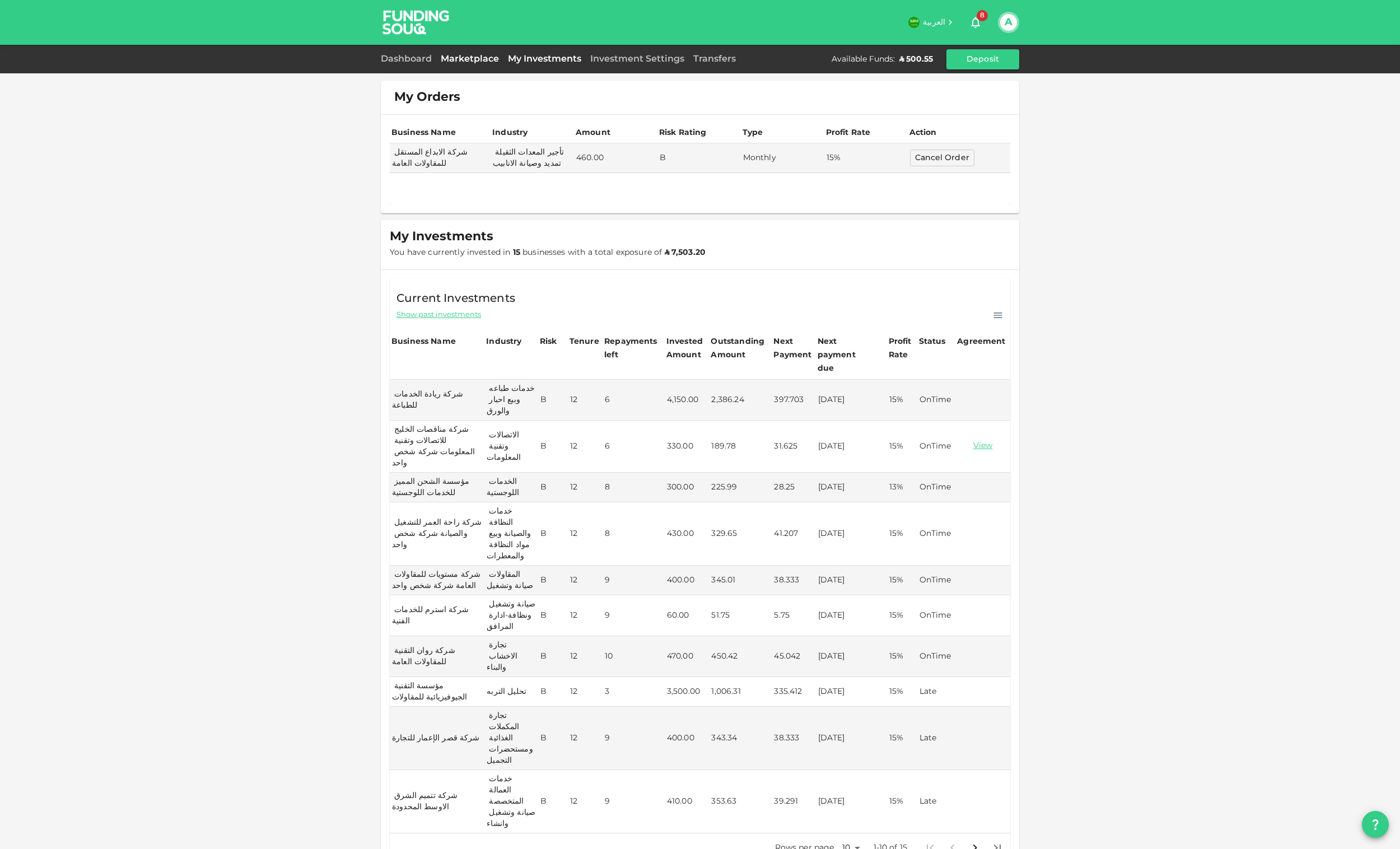
click at [480, 56] on link "Marketplace" at bounding box center [470, 59] width 67 height 9
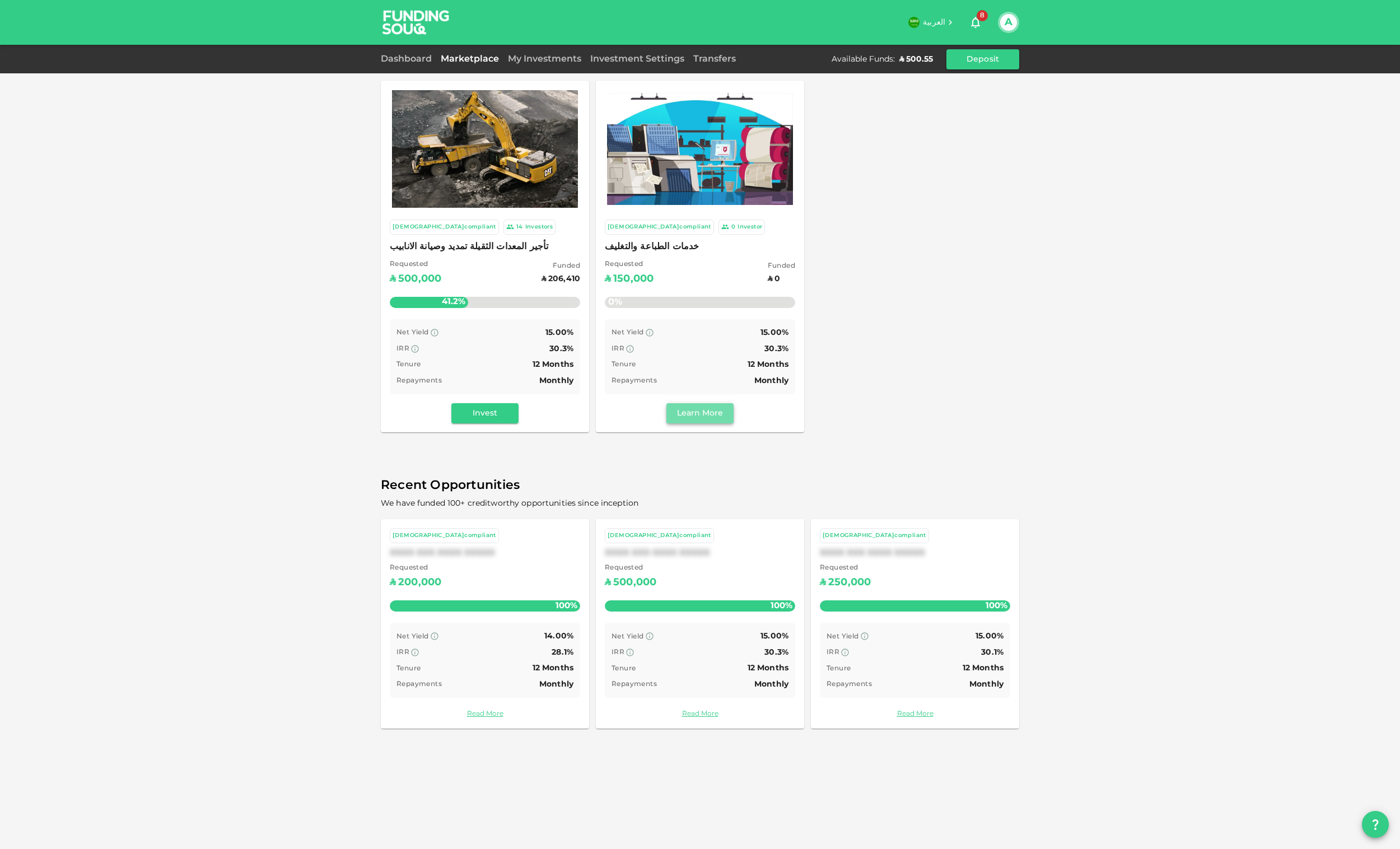
click at [697, 406] on button "Learn More" at bounding box center [700, 413] width 67 height 20
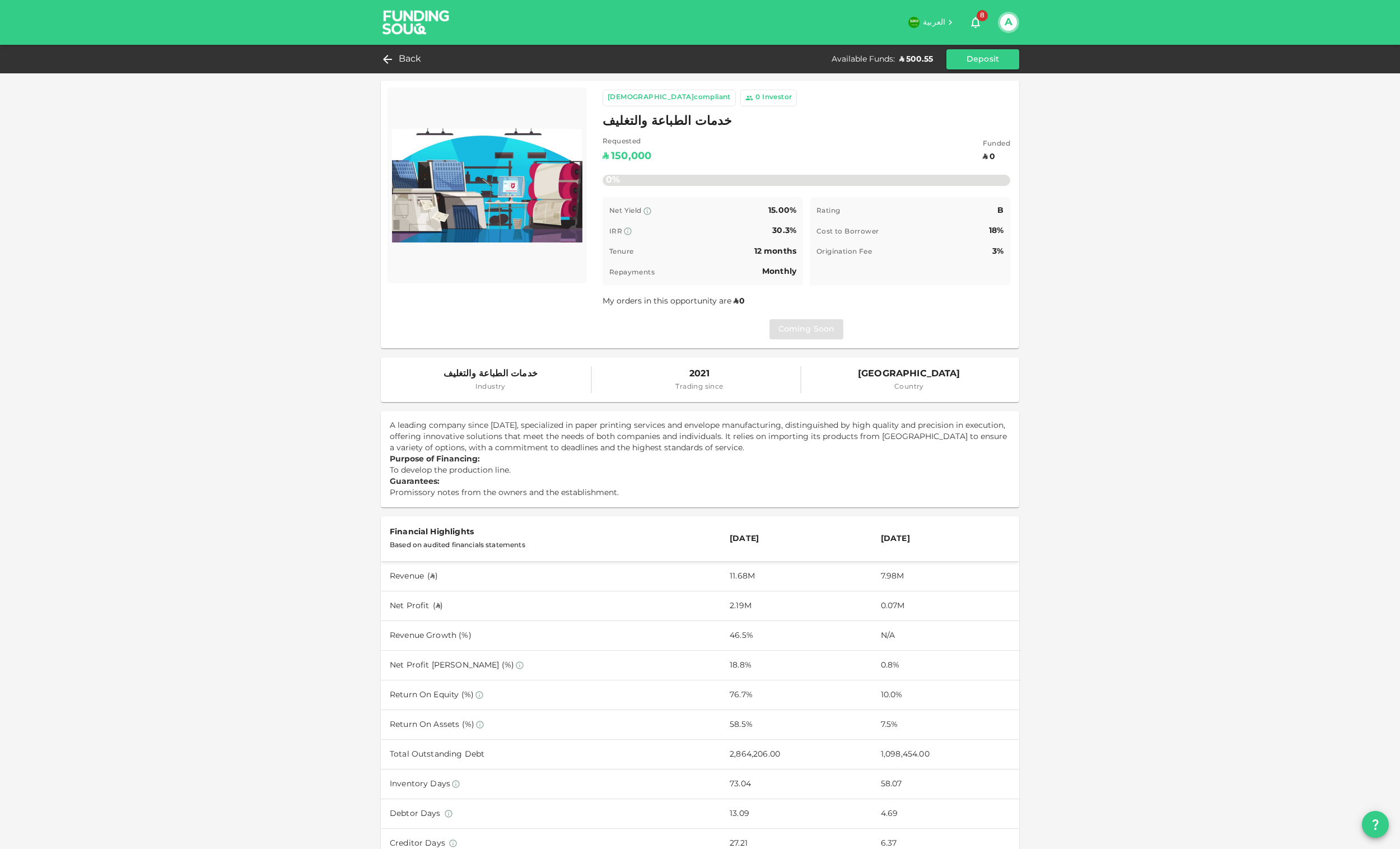
click at [810, 332] on div "Coming Soon" at bounding box center [806, 329] width 408 height 20
click at [402, 57] on span "Back" at bounding box center [410, 59] width 23 height 16
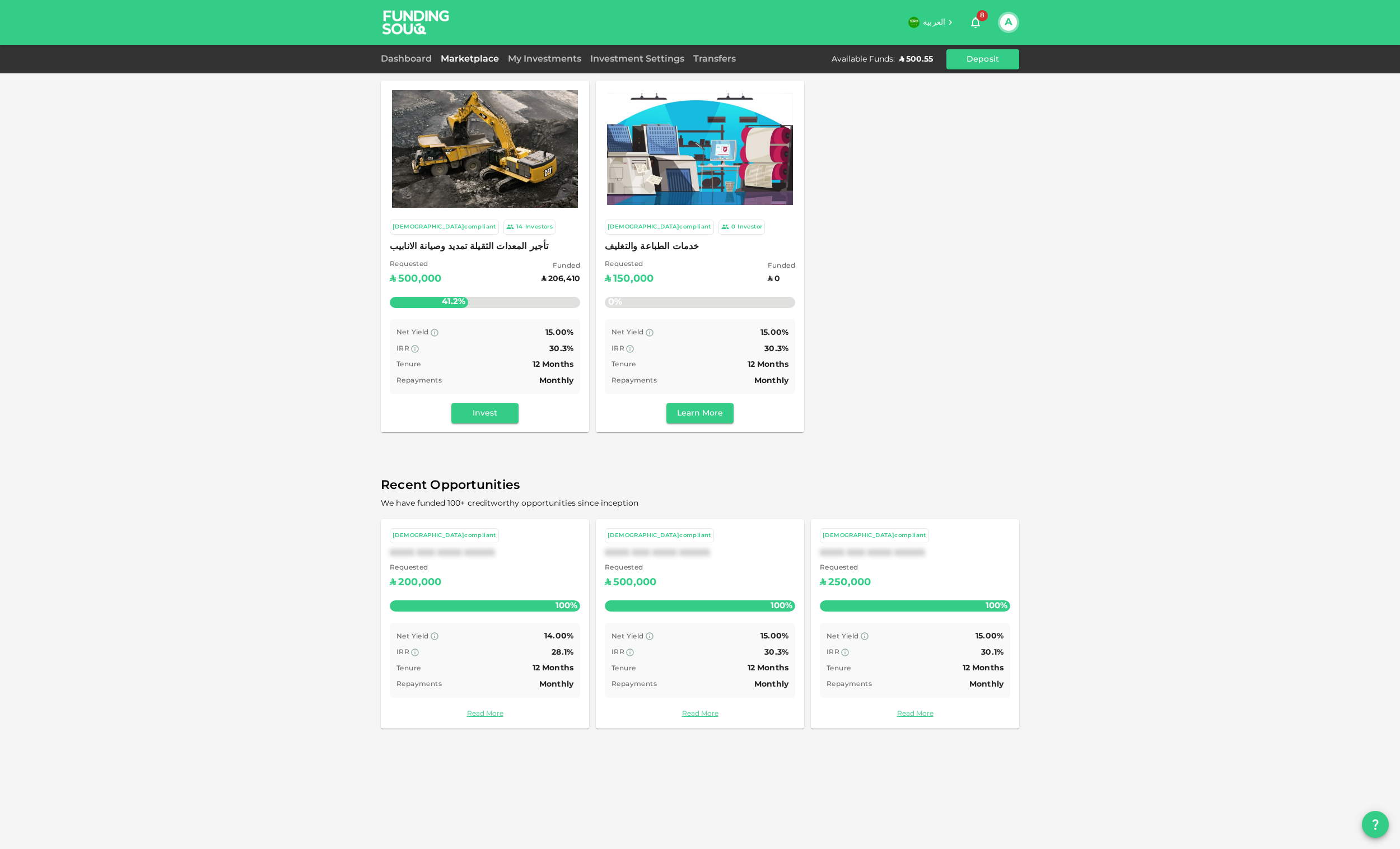
click at [1014, 26] on button "A" at bounding box center [1009, 23] width 17 height 17
click at [953, 106] on li "Sign Out" at bounding box center [965, 109] width 103 height 18
